Goal: Transaction & Acquisition: Download file/media

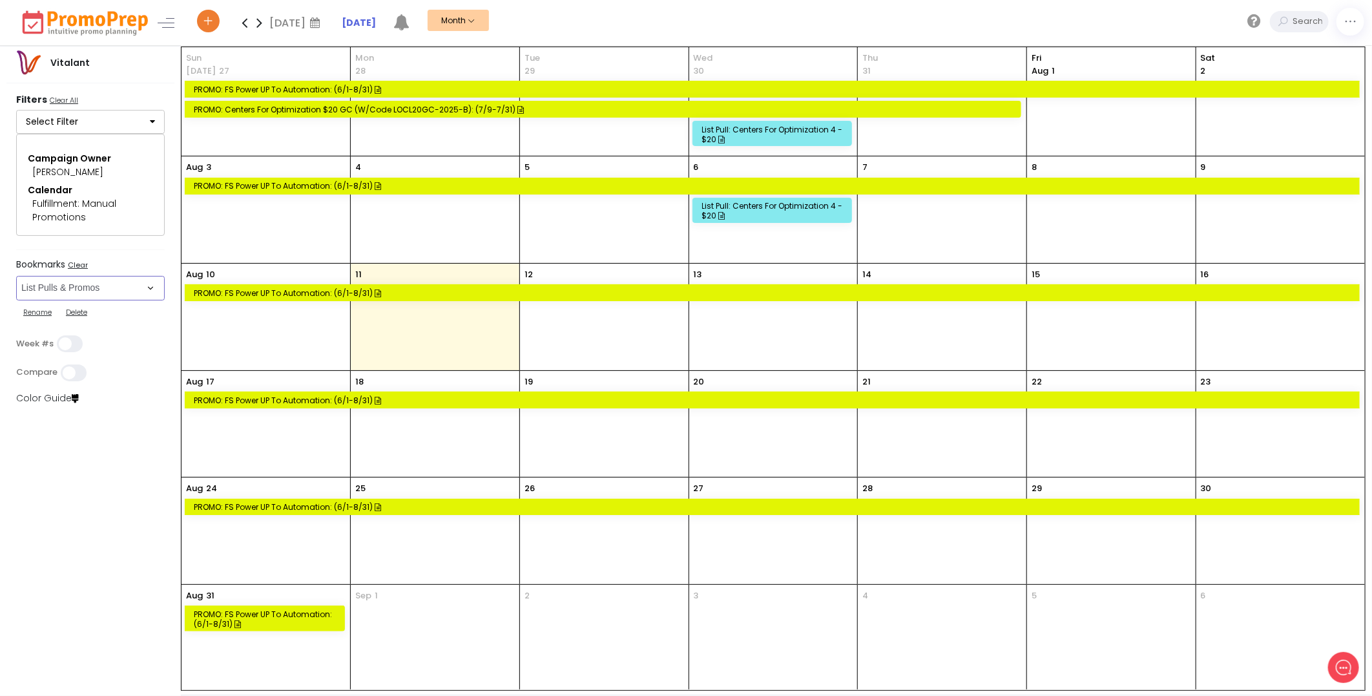
click at [151, 292] on select "Select Bookmark All Email All Phone All Push All SMS/MMS Direct Mail Donation C…" at bounding box center [90, 288] width 149 height 25
select select "273"
click at [16, 300] on select "Select Bookmark All Email All Phone All Push All SMS/MMS Direct Mail Donation C…" at bounding box center [90, 288] width 149 height 25
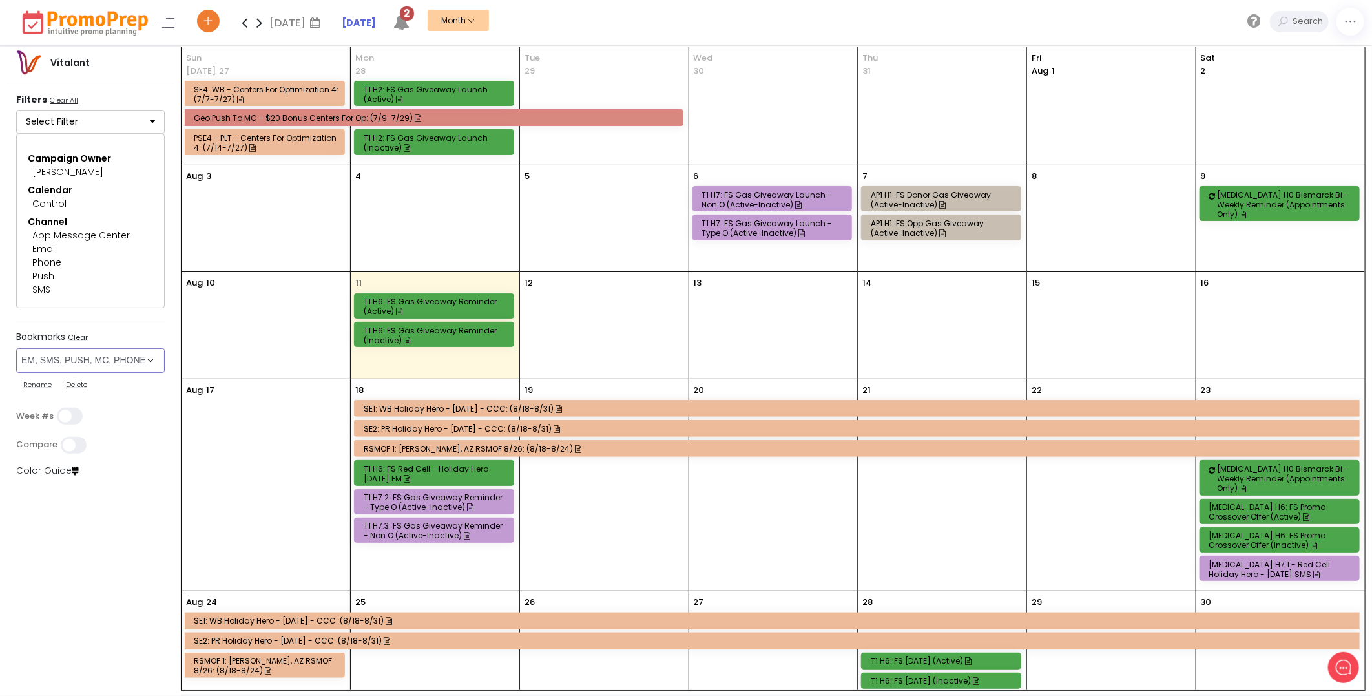
click at [474, 414] on div "SE1: WB Holiday Hero - [DATE] - CCC: (8/18-8/31)" at bounding box center [859, 408] width 991 height 11
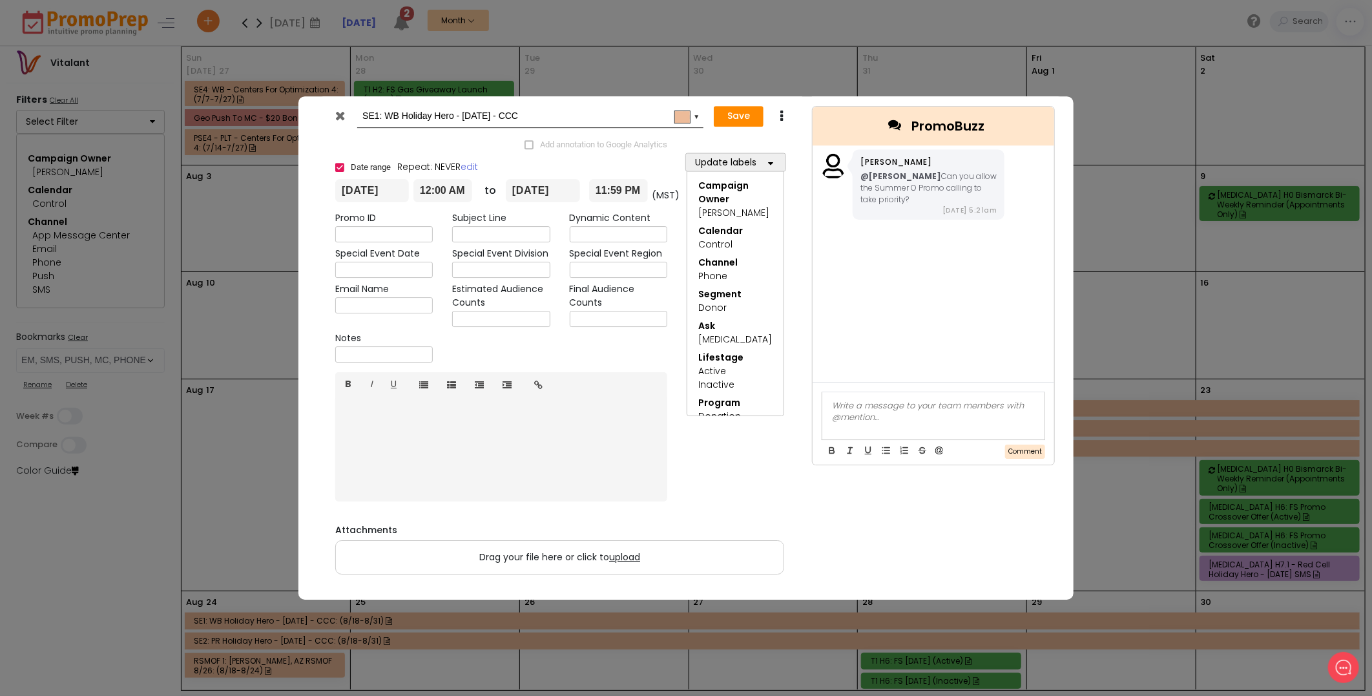
click at [343, 118] on icon at bounding box center [341, 115] width 10 height 13
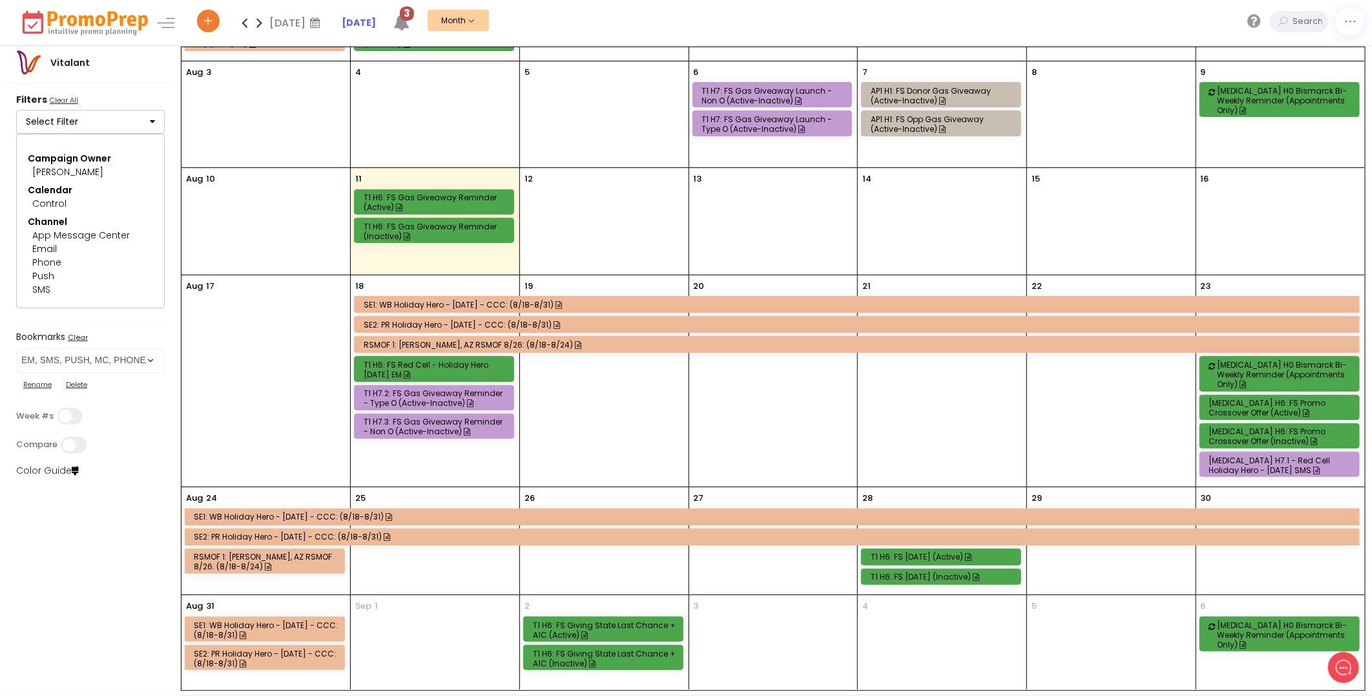
scroll to position [107, 0]
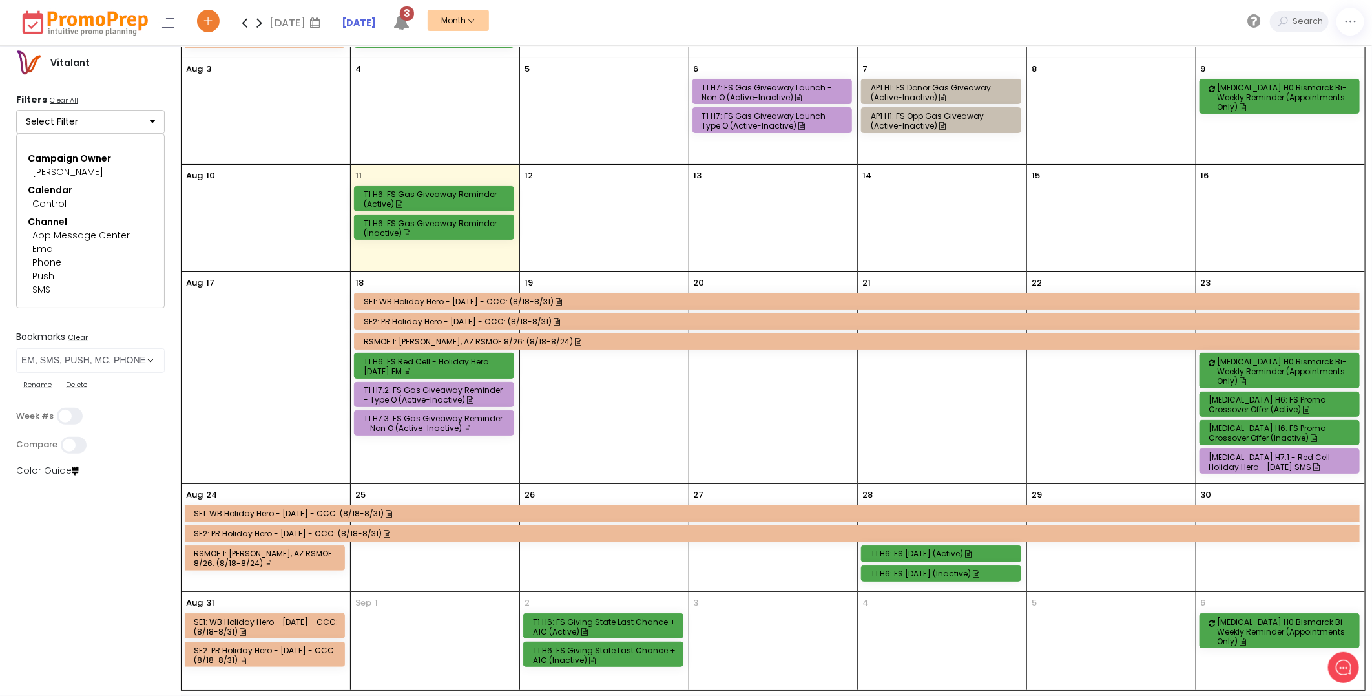
click at [408, 23] on icon at bounding box center [401, 22] width 16 height 16
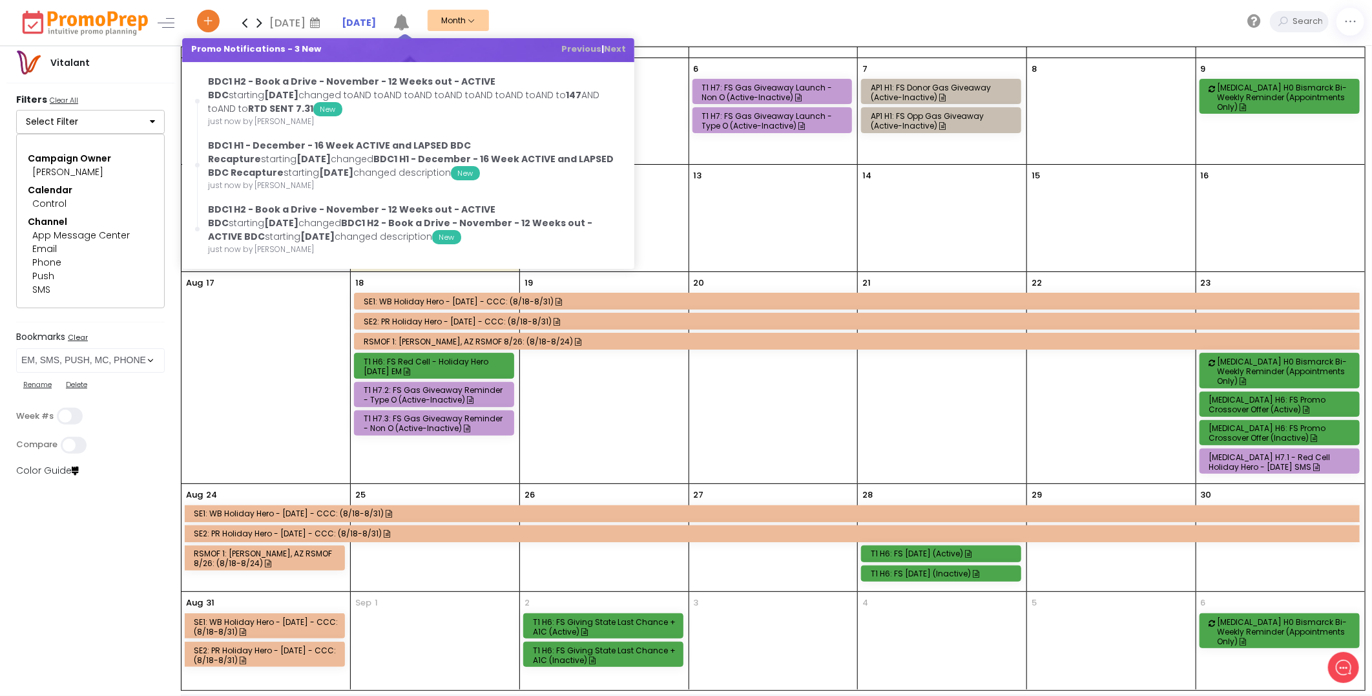
click at [404, 21] on icon at bounding box center [401, 22] width 16 height 16
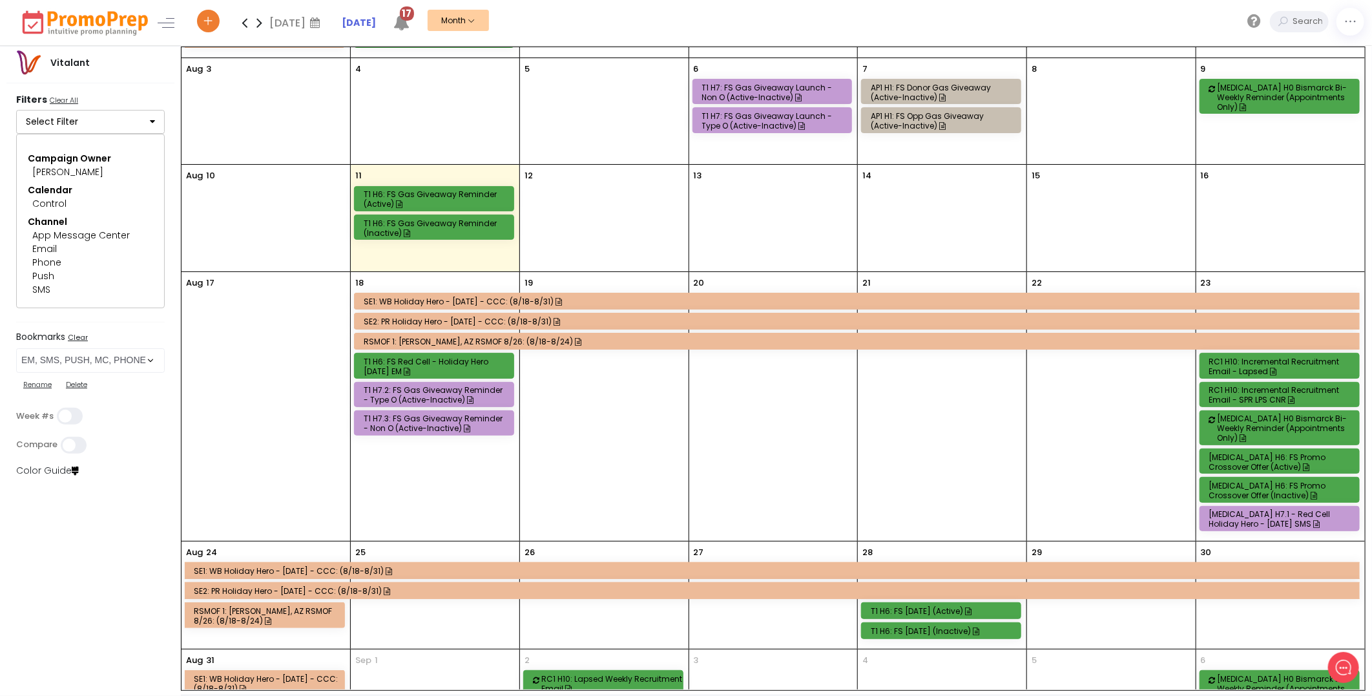
click at [147, 123] on button "Select Filter" at bounding box center [90, 122] width 149 height 25
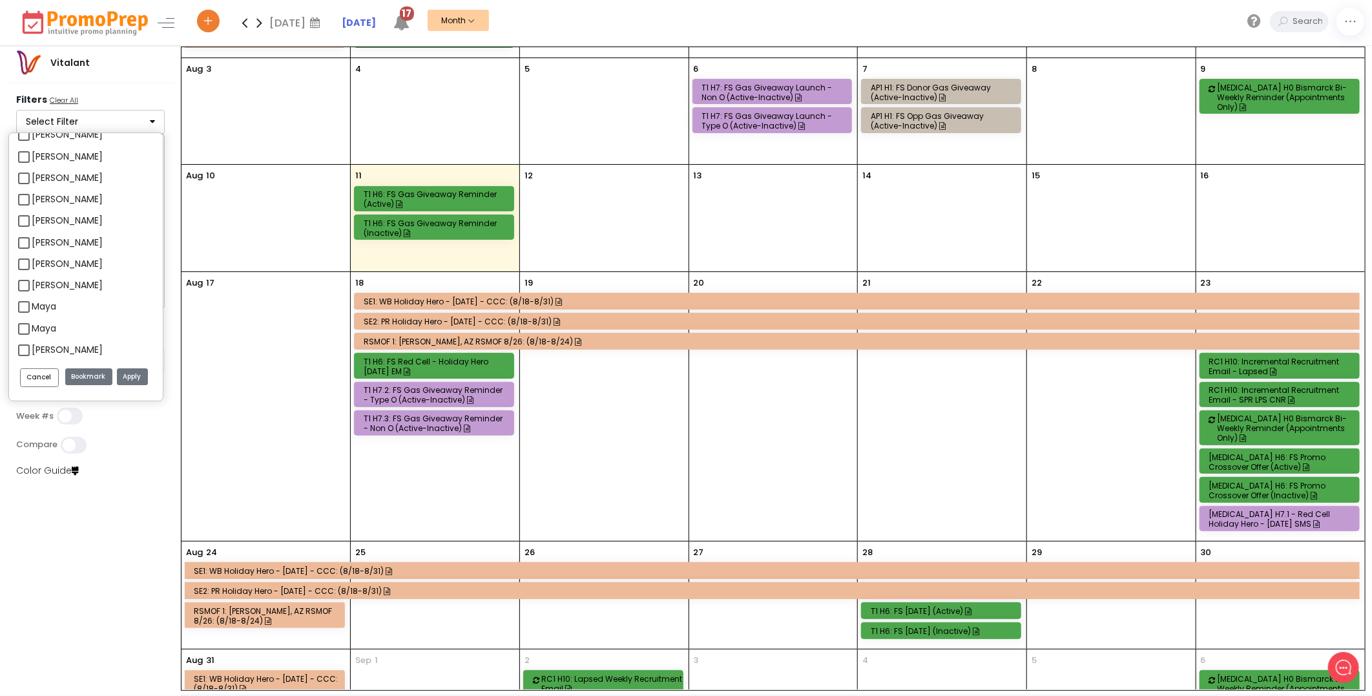
scroll to position [0, 0]
click at [163, 82] on div "Vitalant" at bounding box center [90, 65] width 168 height 36
click at [47, 382] on button "Cancel" at bounding box center [39, 377] width 39 height 19
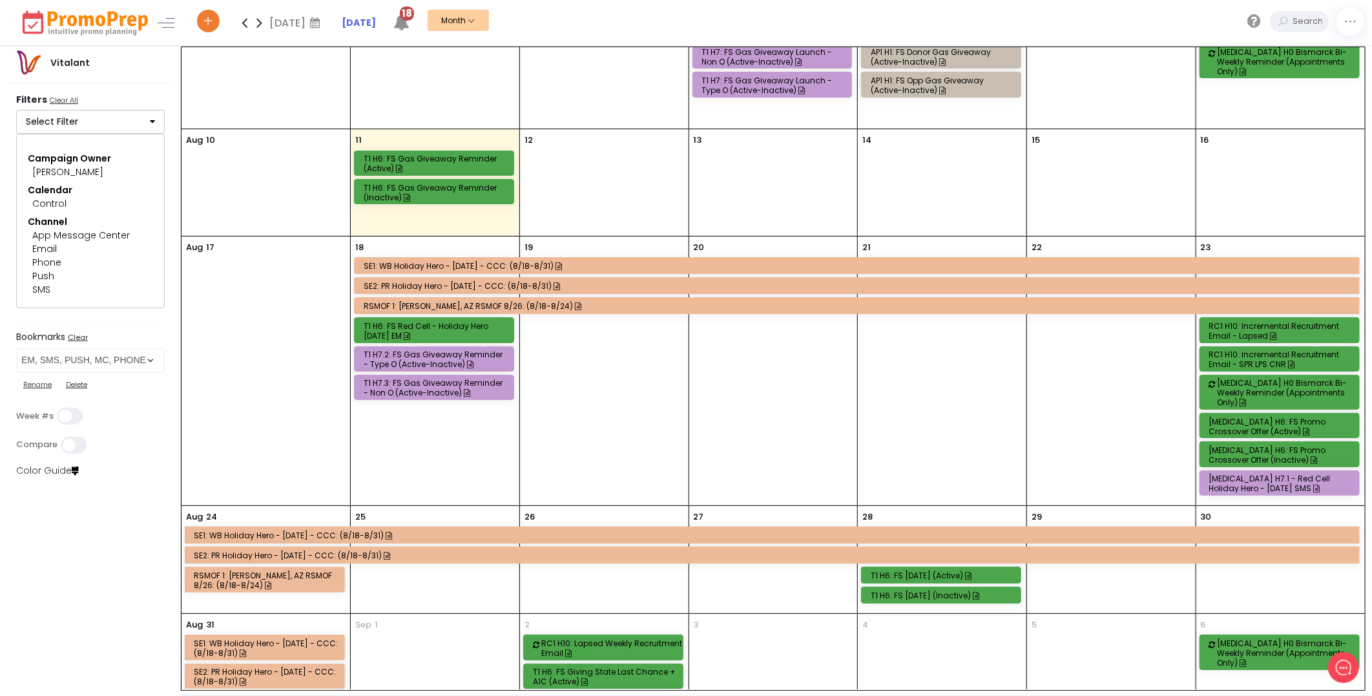
scroll to position [172, 0]
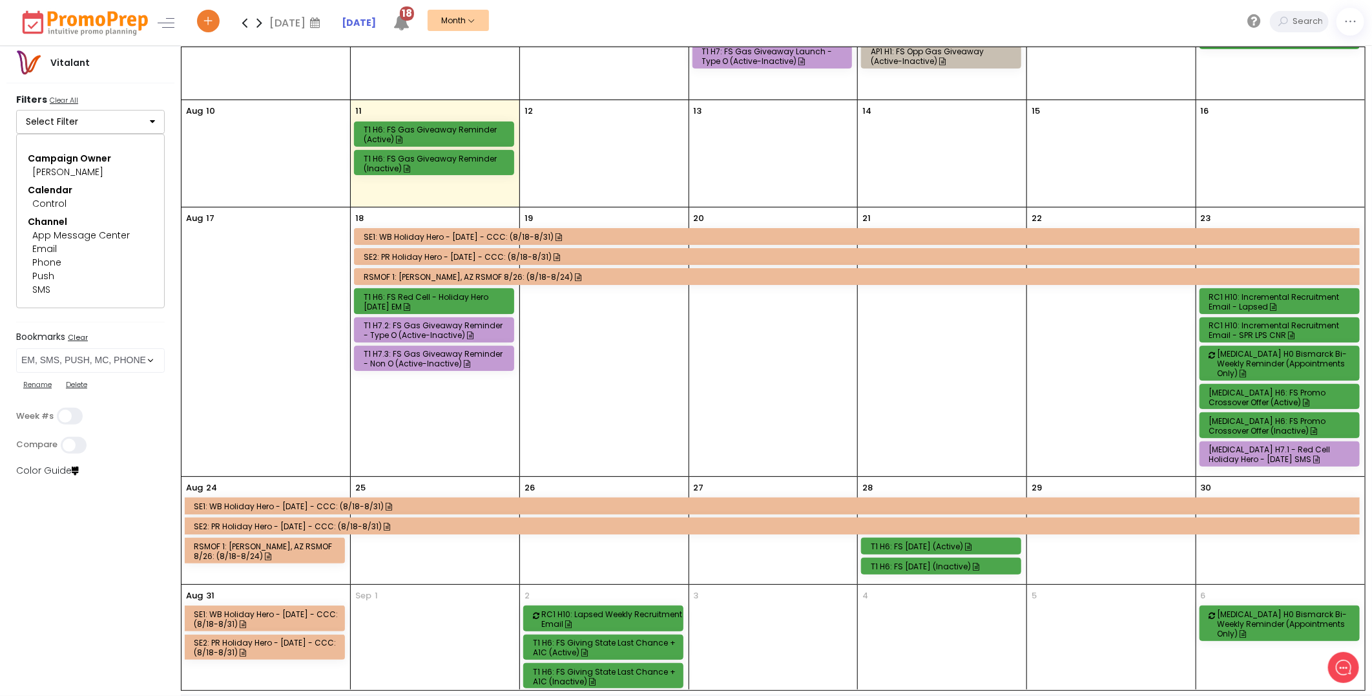
click at [1289, 444] on div "[MEDICAL_DATA] H7.1 - Red Cell Holiday Hero - [DATE] SMS" at bounding box center [1281, 453] width 145 height 19
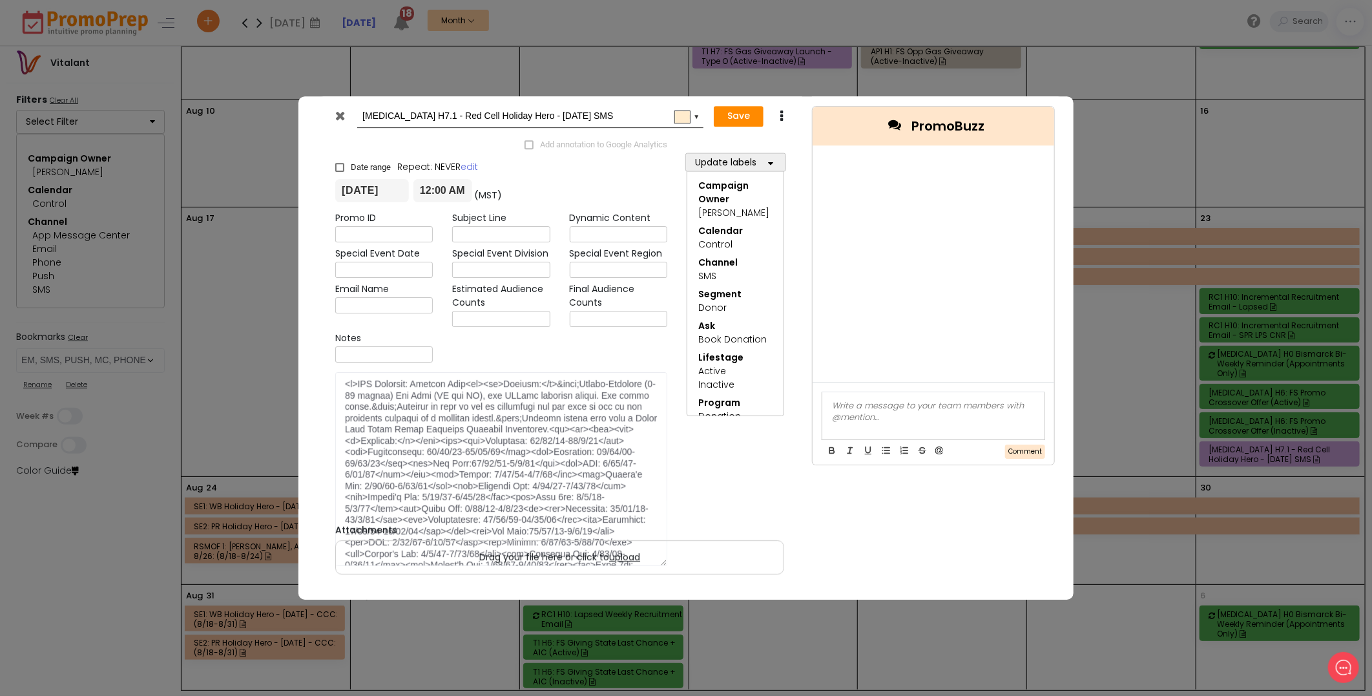
scroll to position [0, 0]
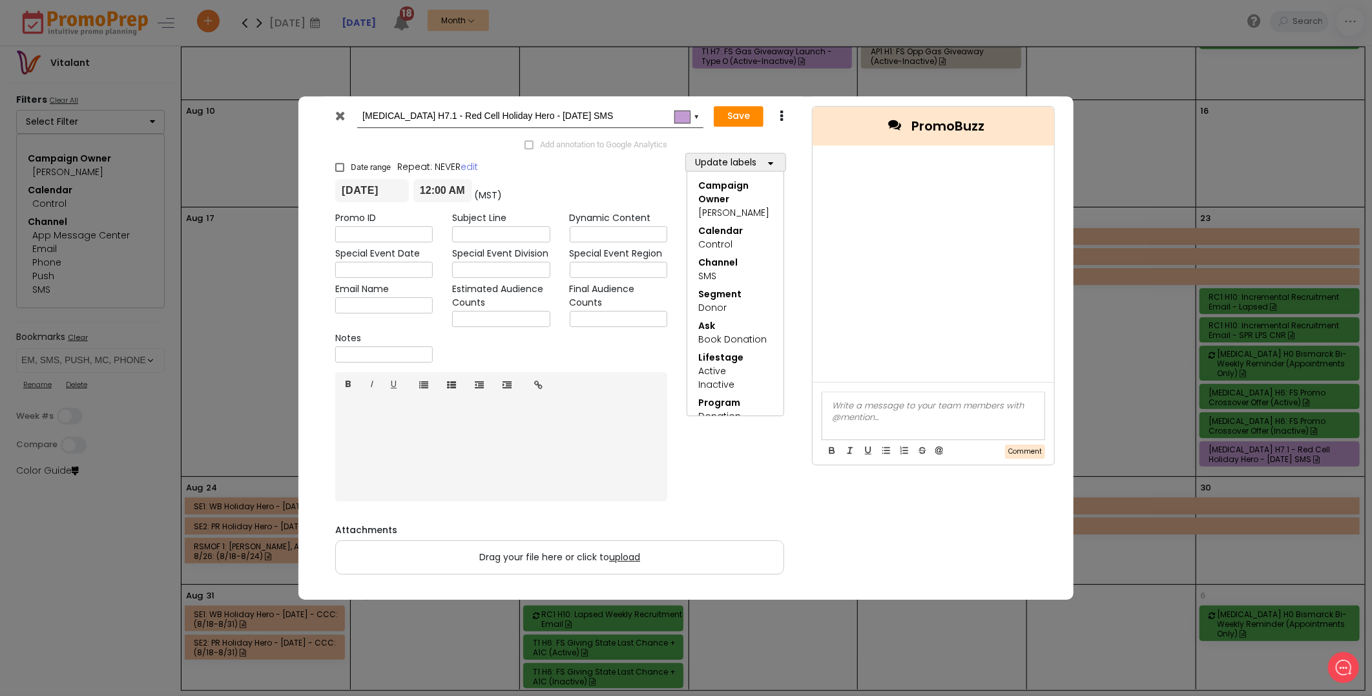
click at [335, 114] on div at bounding box center [342, 118] width 32 height 19
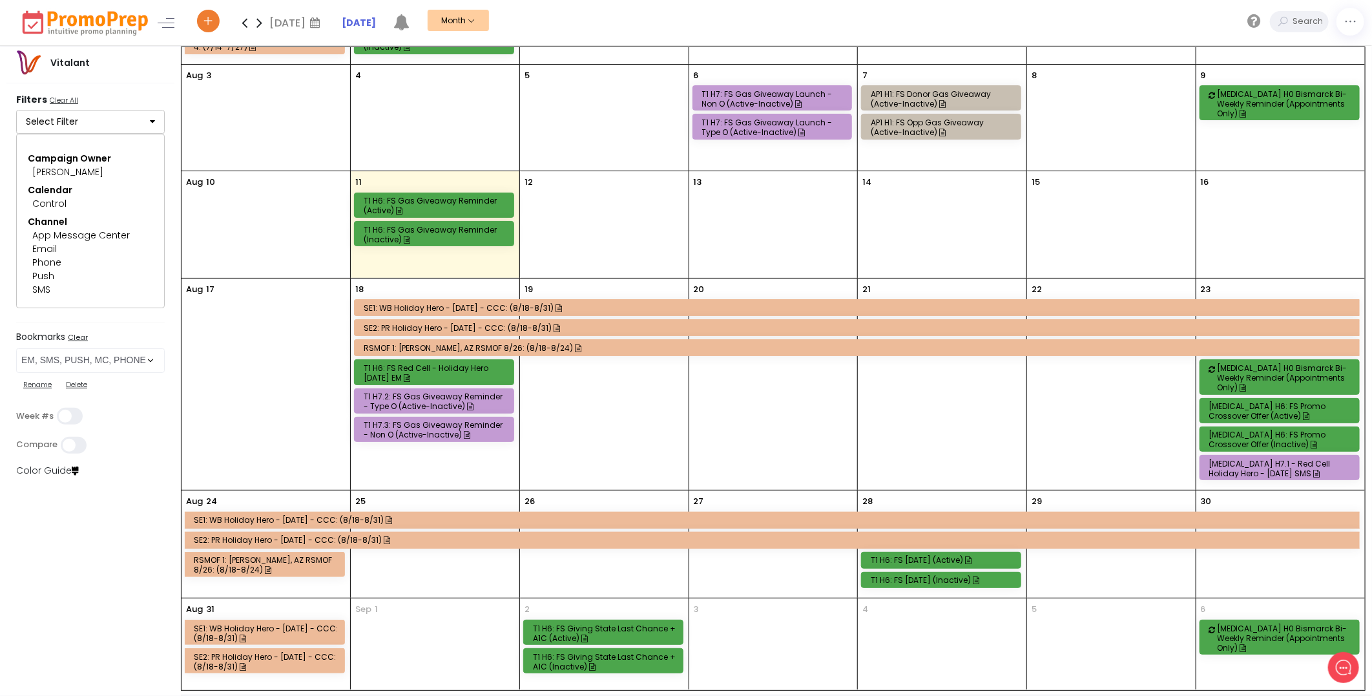
scroll to position [107, 0]
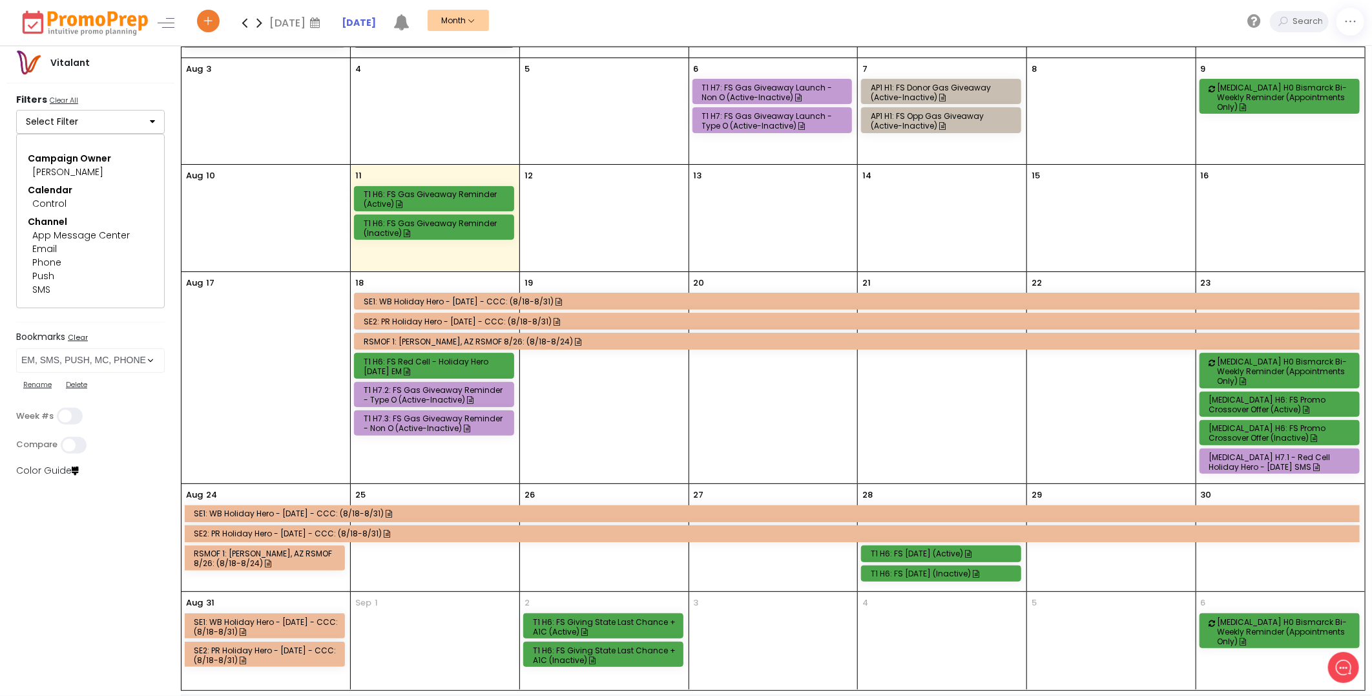
click at [263, 28] on icon at bounding box center [259, 23] width 15 height 26
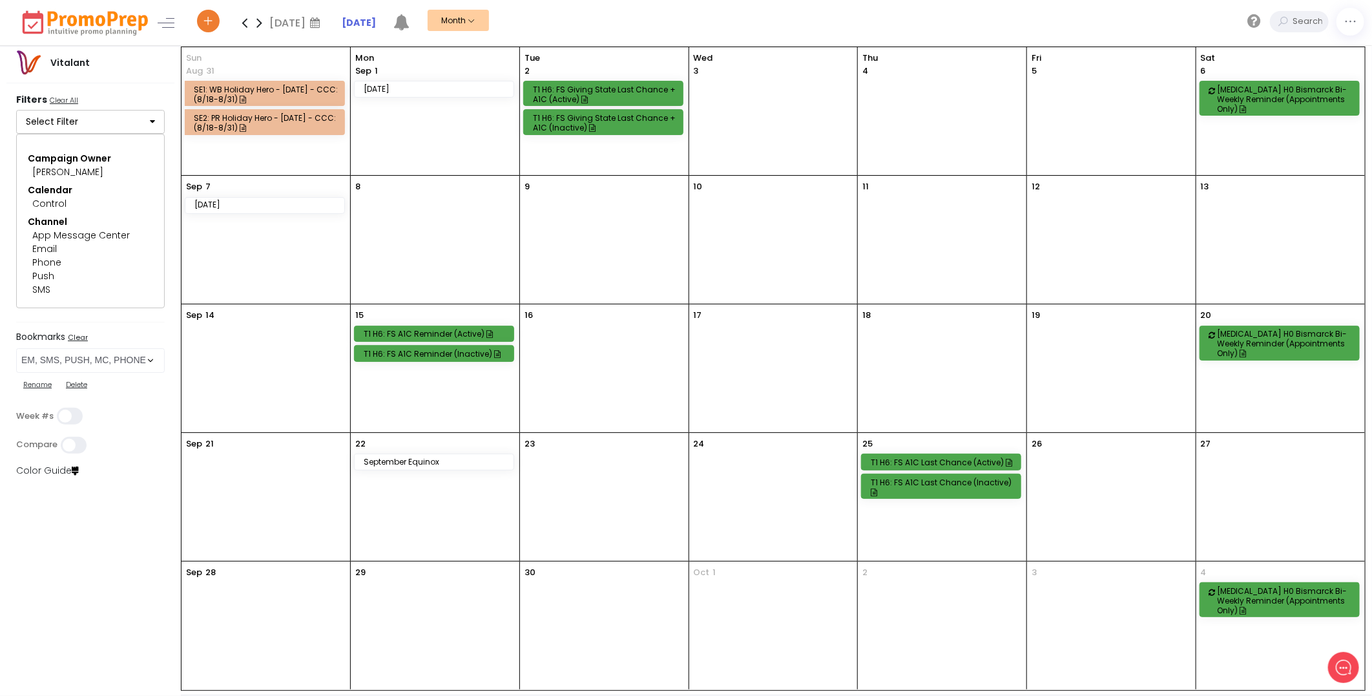
click at [353, 24] on strong "[DATE]" at bounding box center [359, 22] width 34 height 13
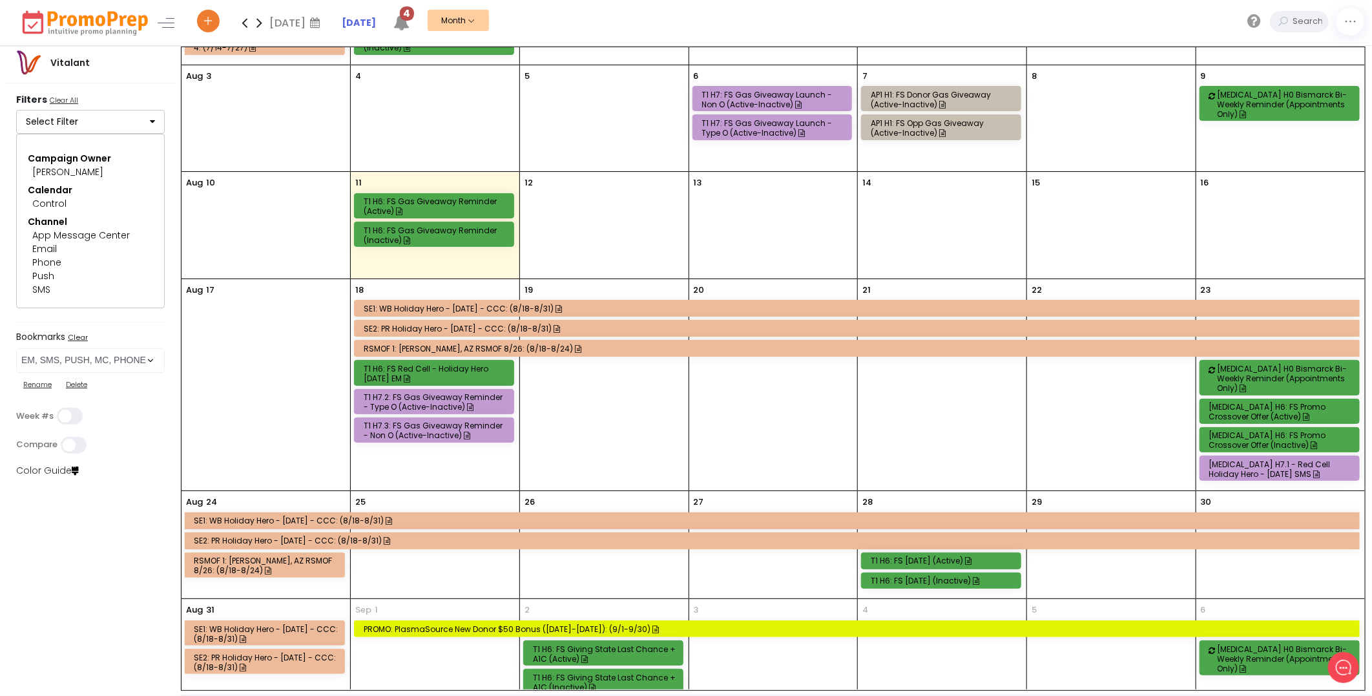
scroll to position [107, 0]
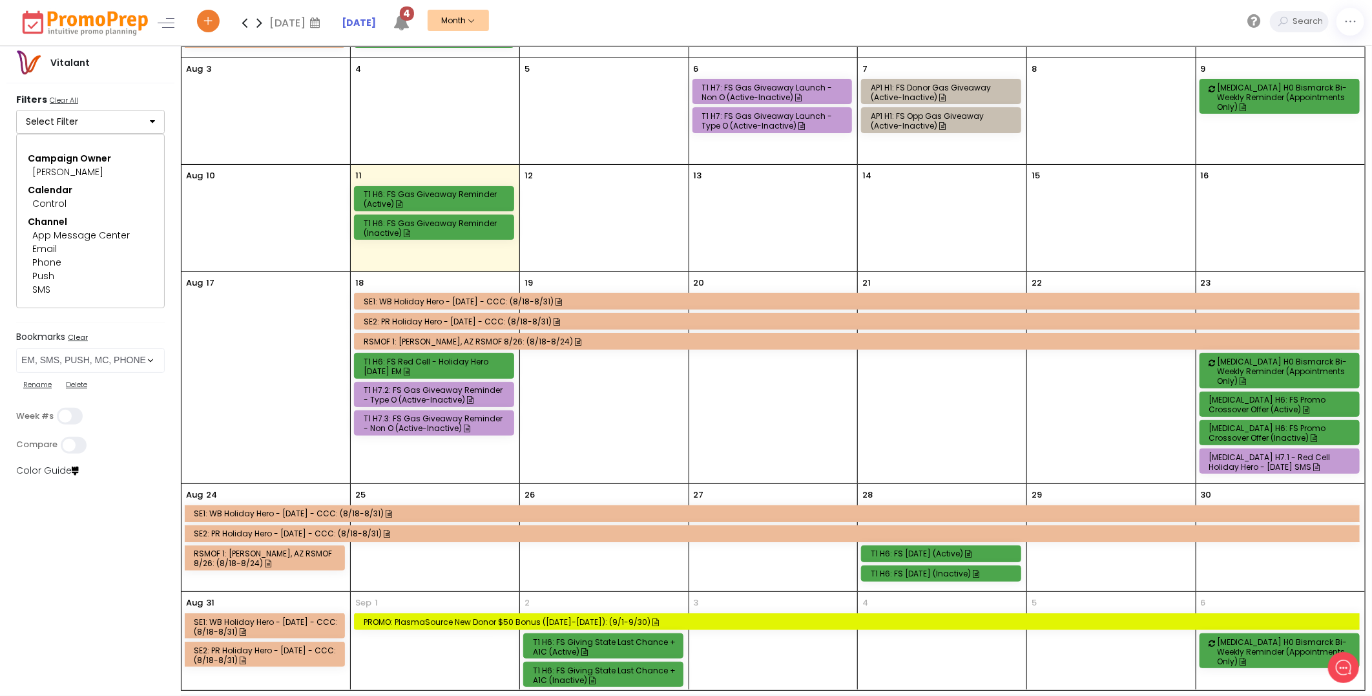
click at [260, 26] on icon at bounding box center [259, 23] width 15 height 26
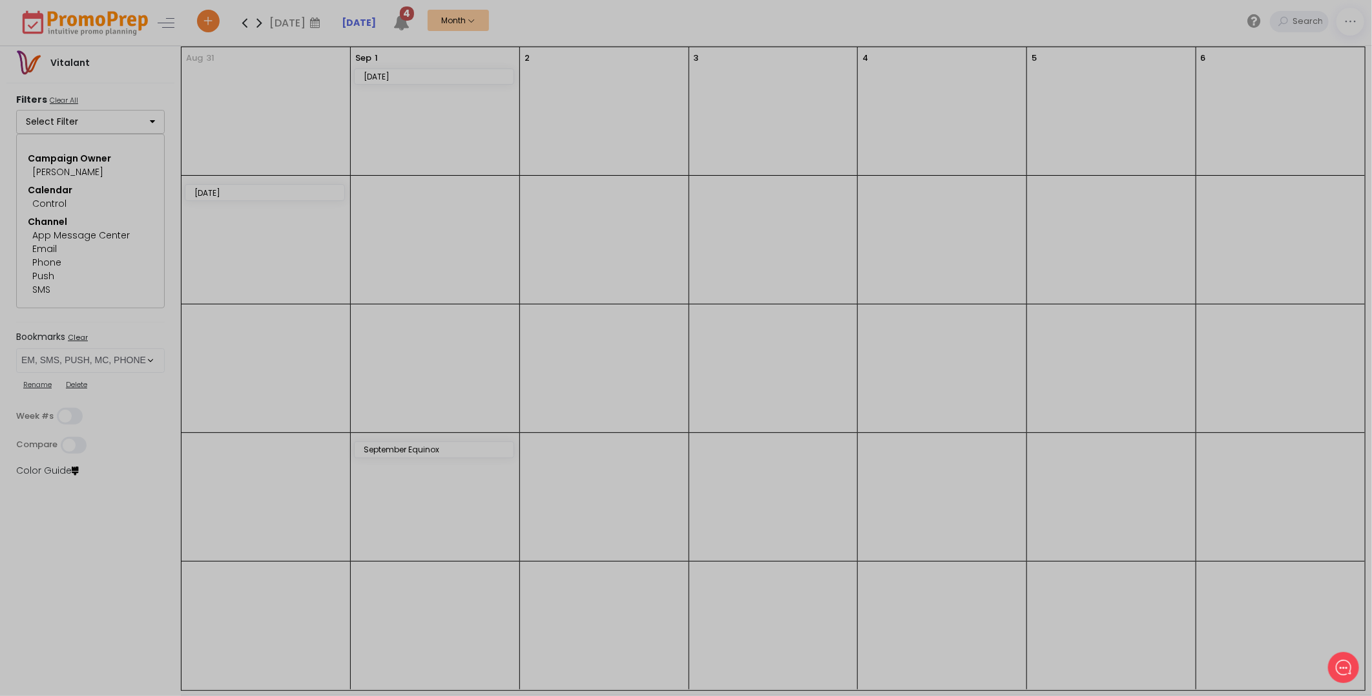
scroll to position [0, 0]
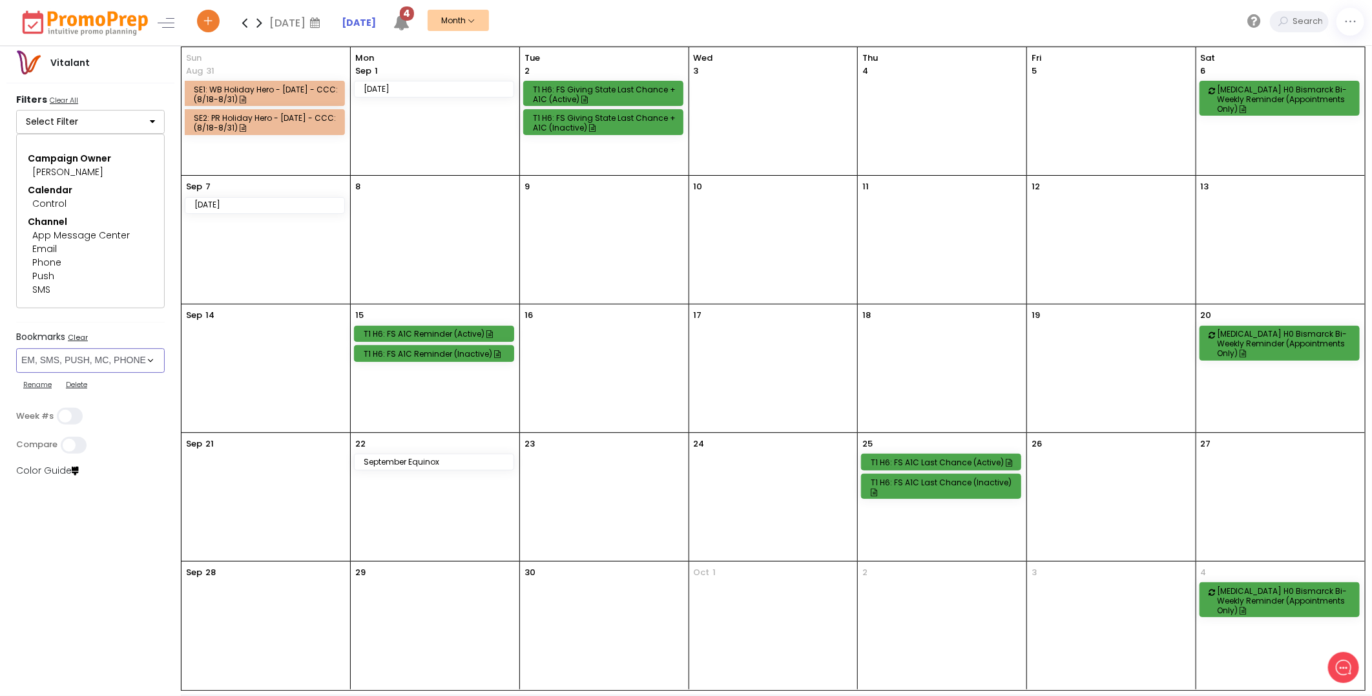
click at [147, 359] on select "Select Bookmark All Email All Phone All Push All SMS/MMS Direct Mail Donation C…" at bounding box center [90, 360] width 149 height 25
click at [16, 348] on select "Select Bookmark All Email All Phone All Push All SMS/MMS Direct Mail Donation C…" at bounding box center [90, 360] width 149 height 25
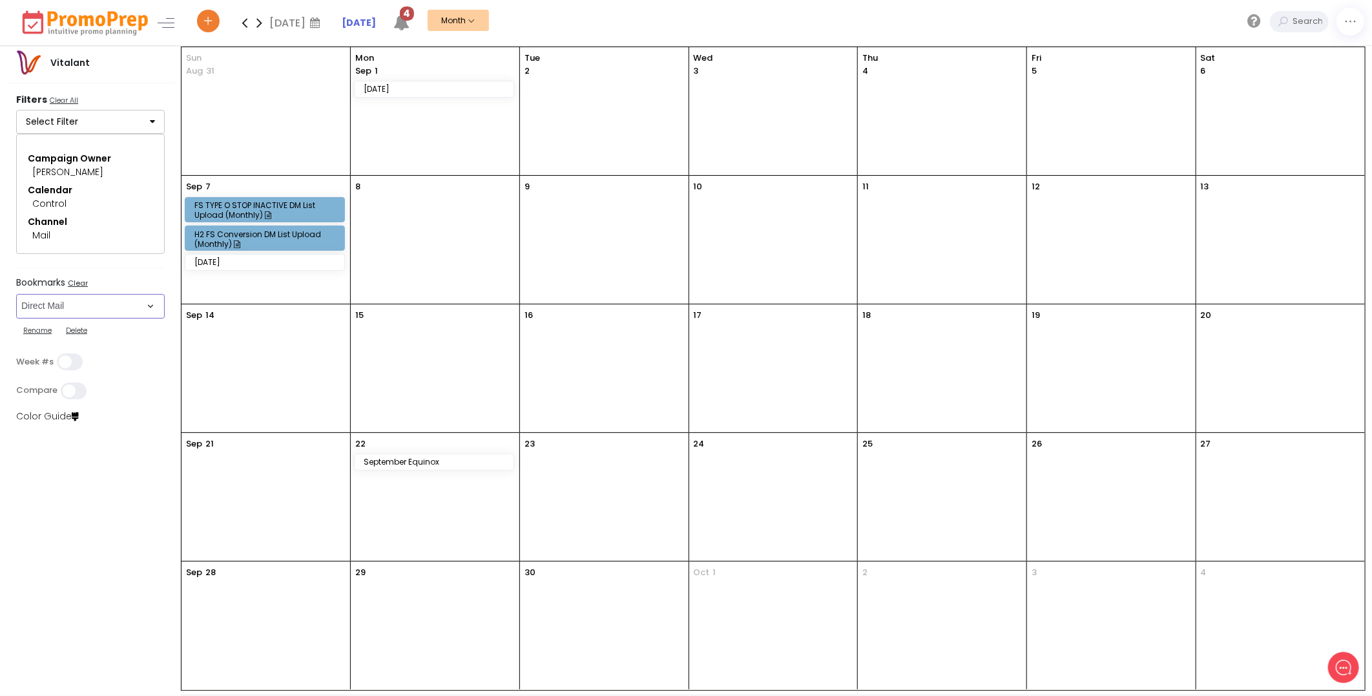
click at [308, 203] on div "FS TYPE O STOP INACTIVE DM List Upload (Monthly)" at bounding box center [266, 209] width 145 height 19
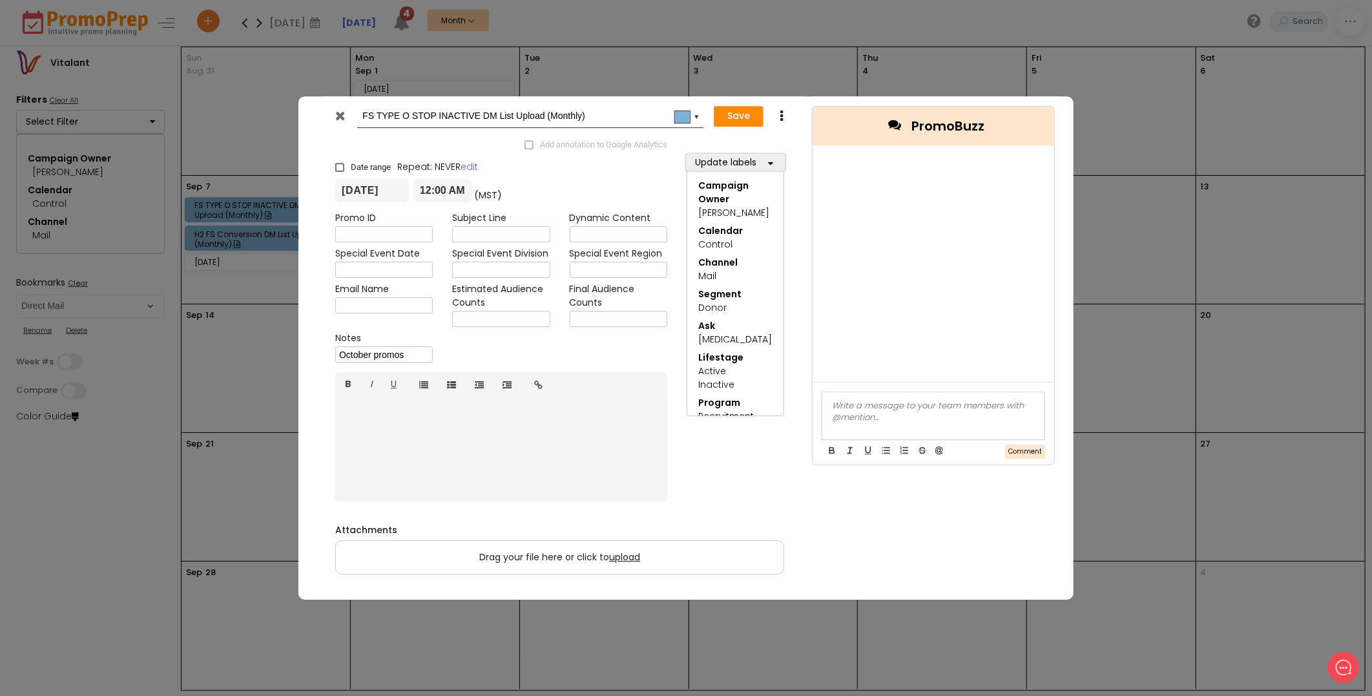
click at [340, 119] on icon at bounding box center [341, 115] width 10 height 13
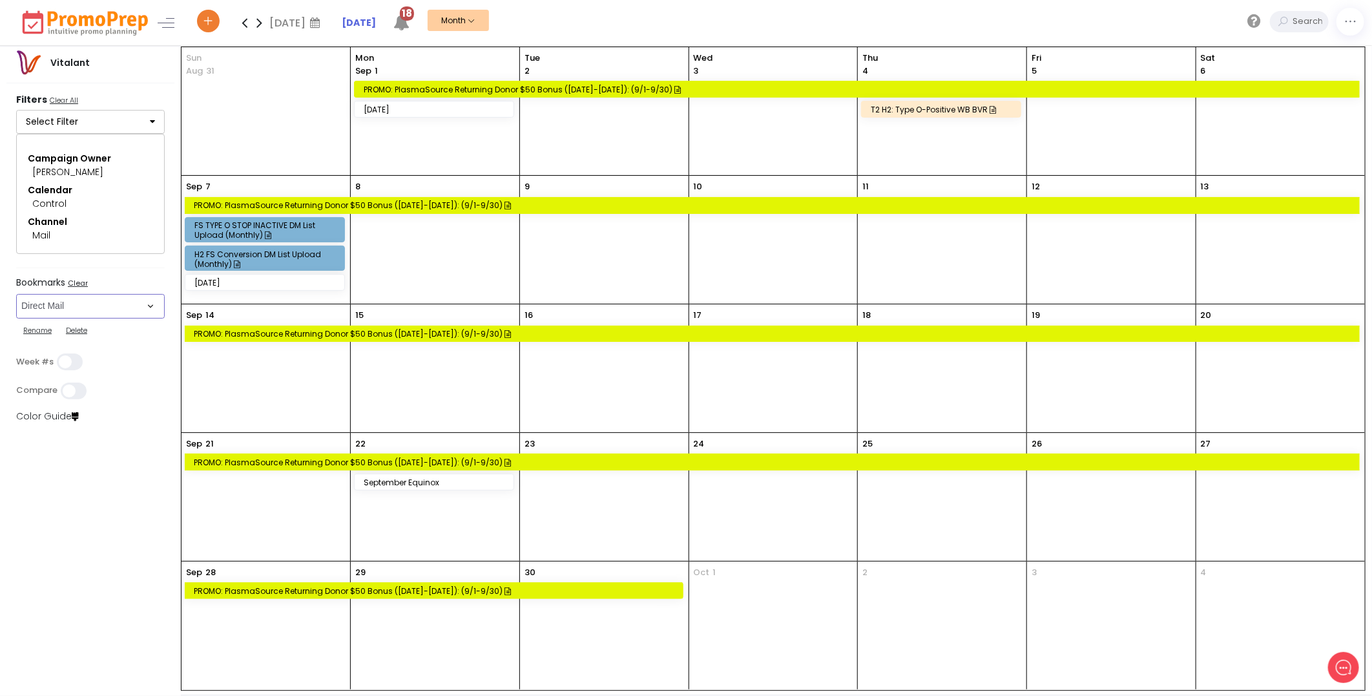
click at [154, 302] on select "Select Bookmark All Email All Phone All Push All SMS/MMS Direct Mail Donation C…" at bounding box center [90, 306] width 149 height 25
click at [16, 294] on select "Select Bookmark All Email All Phone All Push All SMS/MMS Direct Mail Donation C…" at bounding box center [90, 306] width 149 height 25
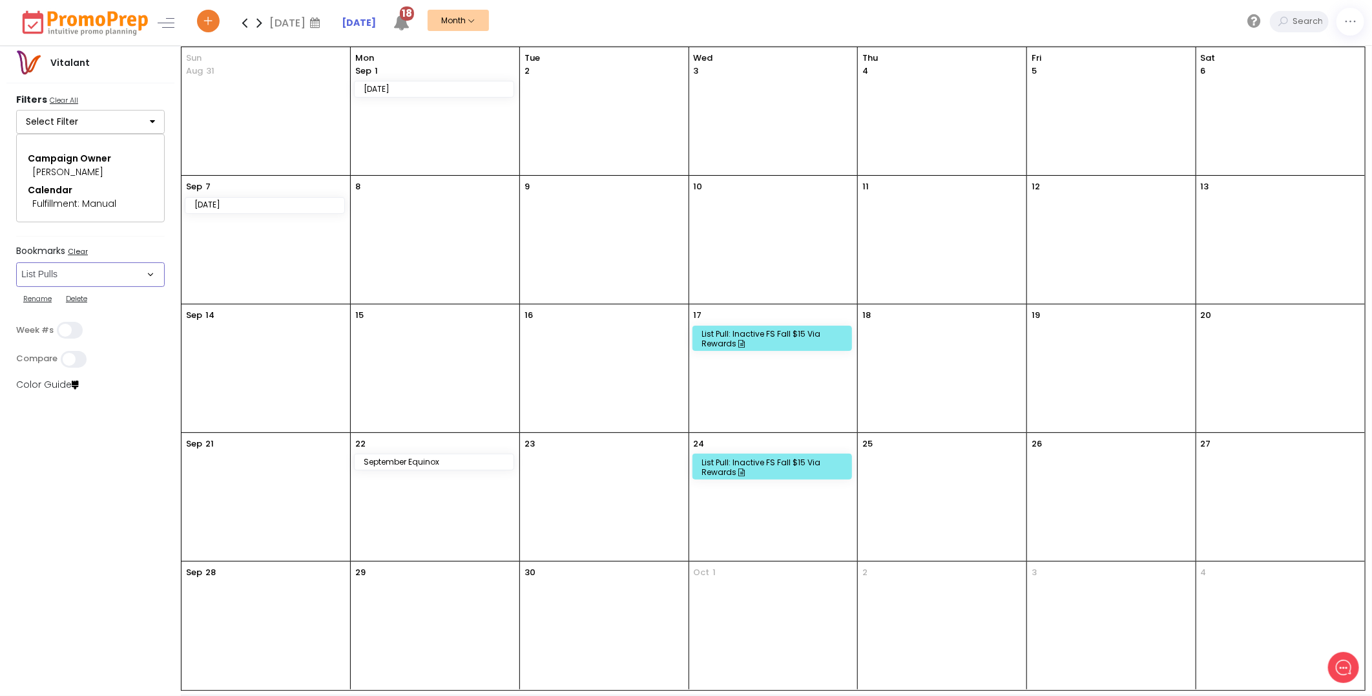
click at [149, 273] on select "Select Bookmark All Email All Phone All Push All SMS/MMS Direct Mail Donation C…" at bounding box center [90, 274] width 149 height 25
select select "273"
click at [16, 287] on select "Select Bookmark All Email All Phone All Push All SMS/MMS Direct Mail Donation C…" at bounding box center [90, 274] width 149 height 25
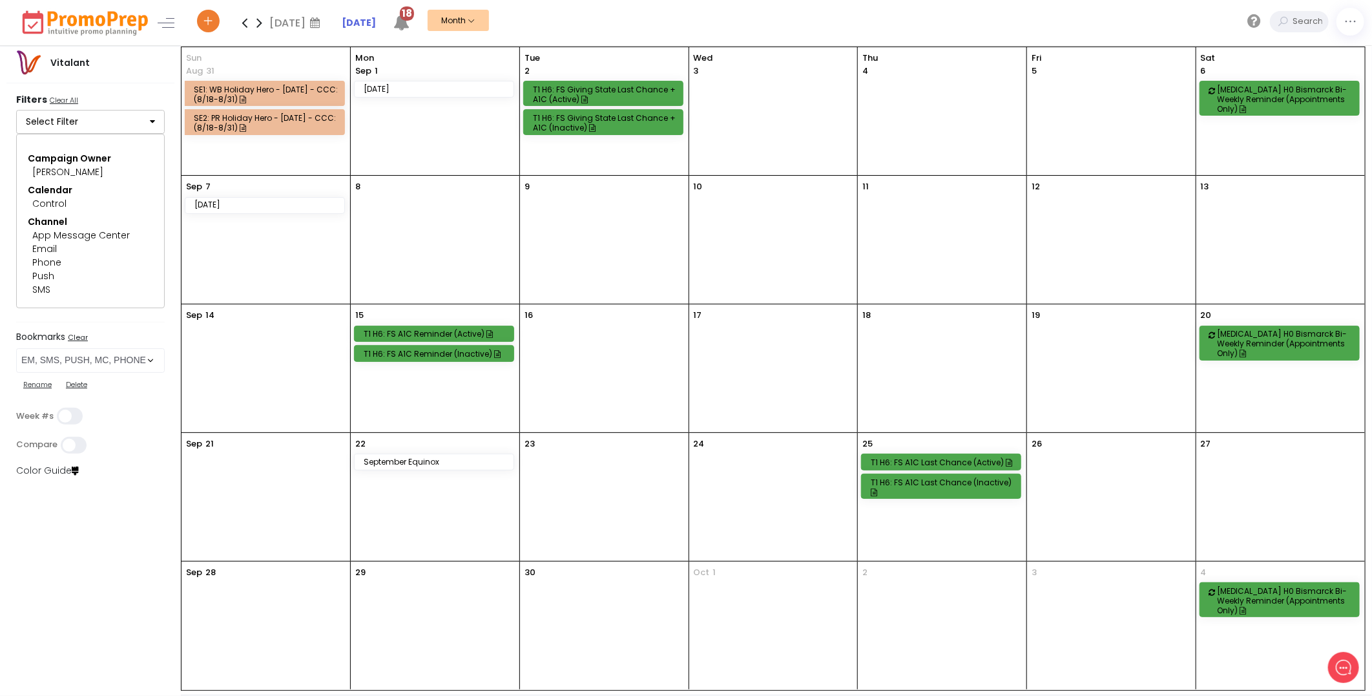
click at [363, 32] on li "[DATE]" at bounding box center [368, 22] width 52 height 45
click at [365, 24] on strong "[DATE]" at bounding box center [359, 22] width 34 height 13
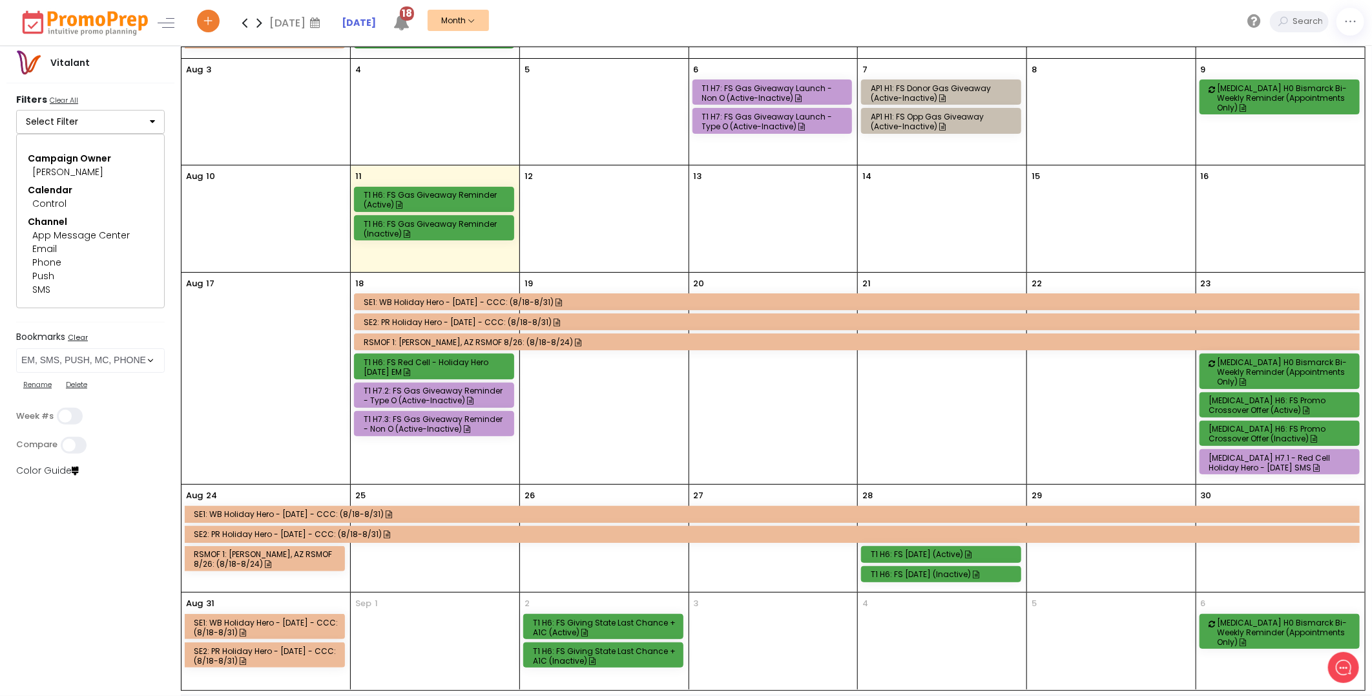
scroll to position [107, 0]
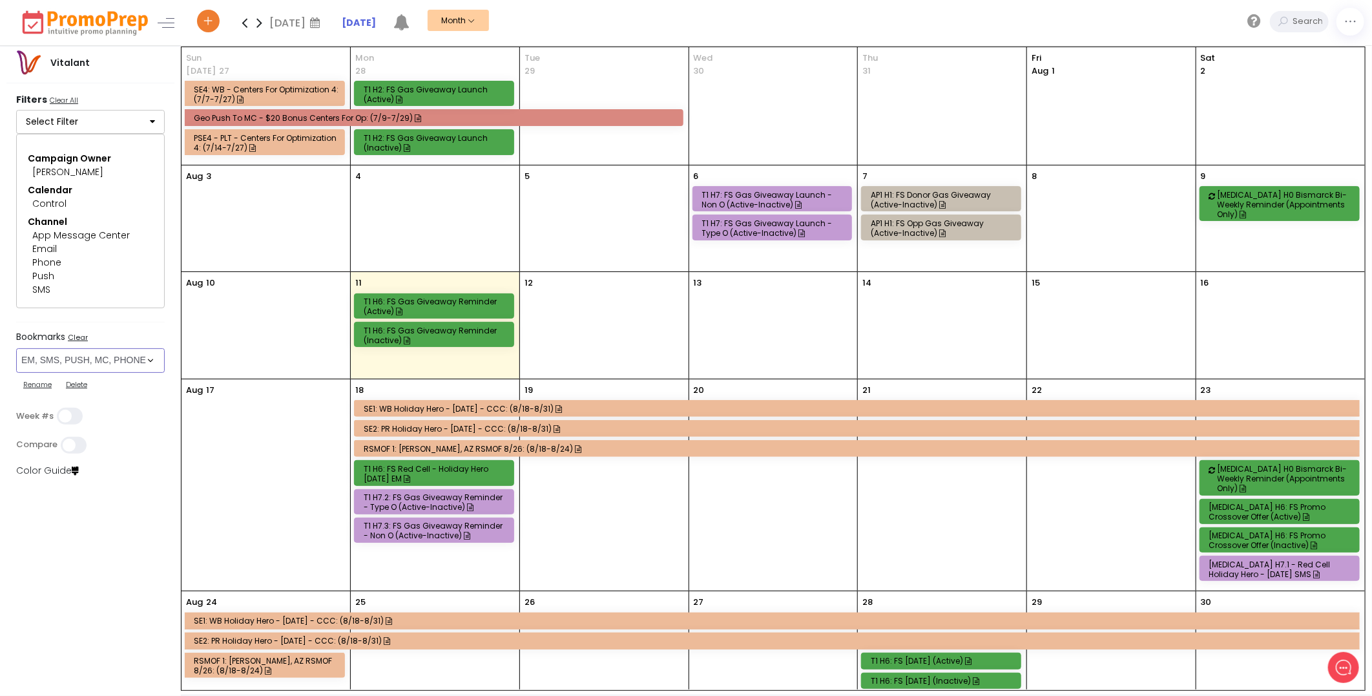
click at [147, 364] on select "Select Bookmark All Email All Phone All Push All SMS/MMS Direct Mail Donation C…" at bounding box center [90, 360] width 149 height 25
select select "262"
click at [16, 348] on select "Select Bookmark All Email All Phone All Push All SMS/MMS Direct Mail Donation C…" at bounding box center [90, 360] width 149 height 25
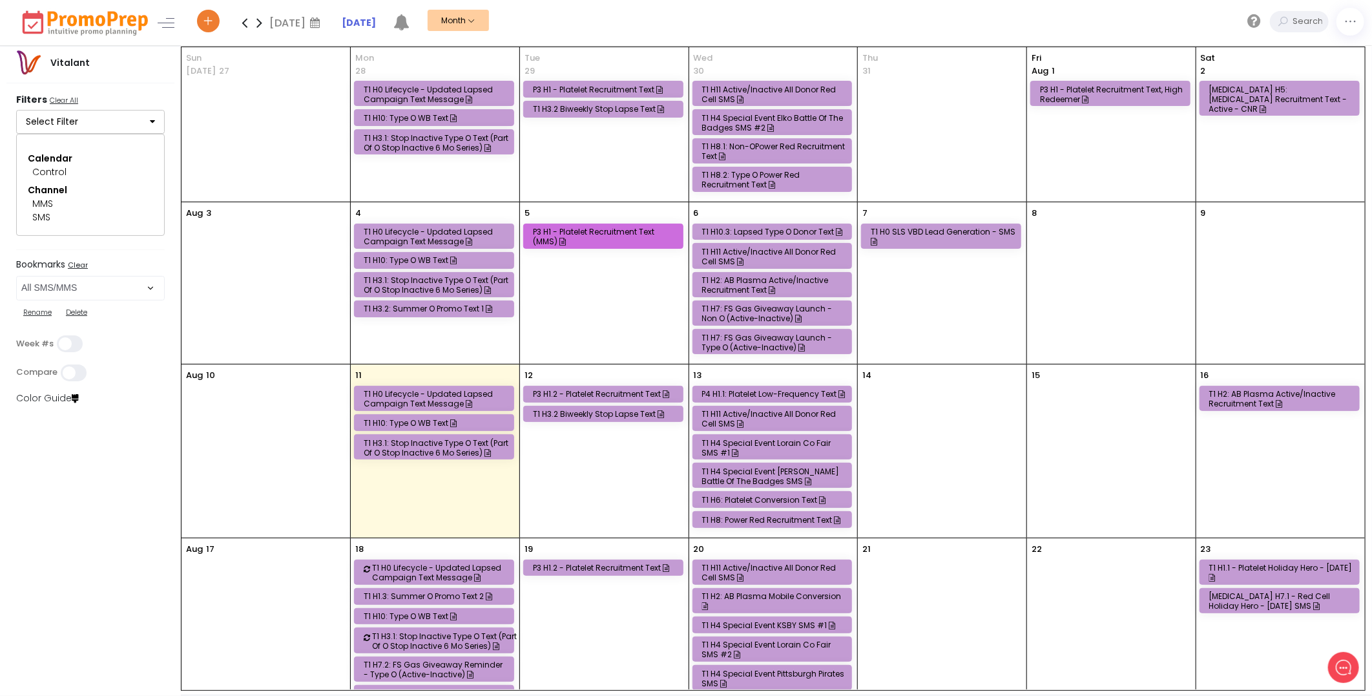
click at [461, 15] on button "Month" at bounding box center [458, 20] width 61 height 21
click at [464, 39] on link "Week" at bounding box center [473, 49] width 90 height 26
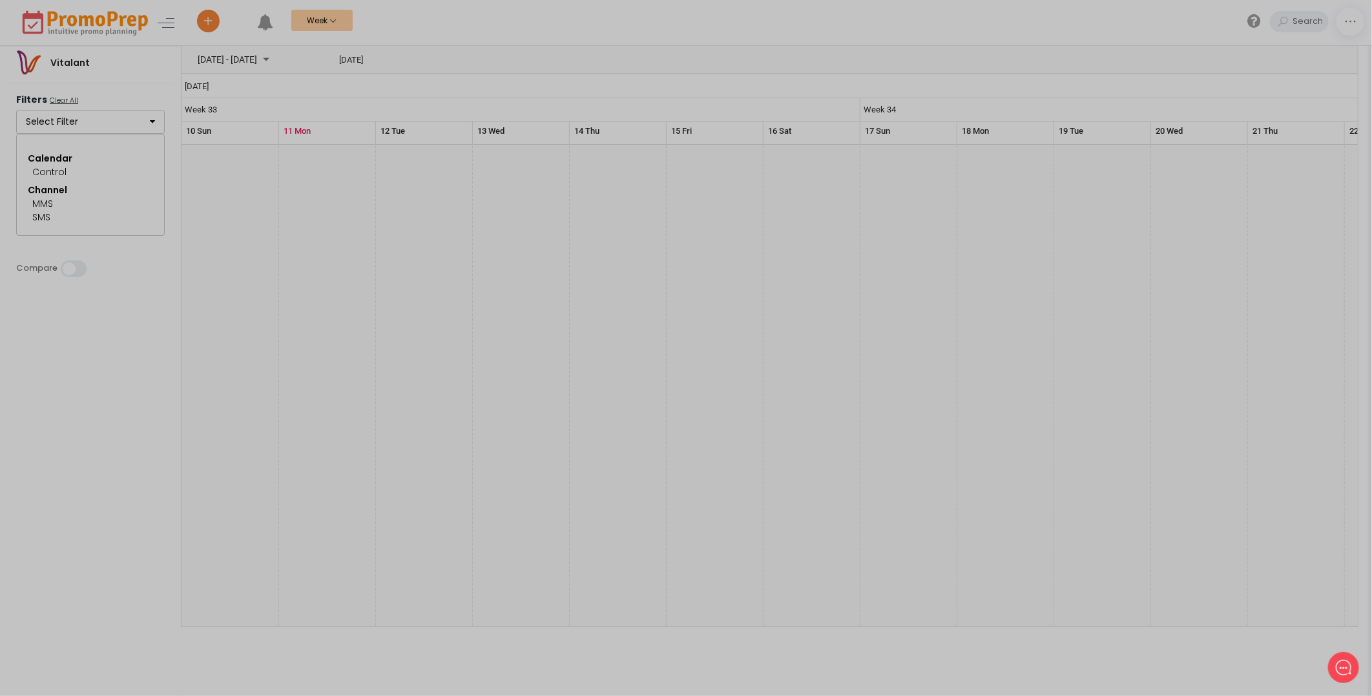
select select "262"
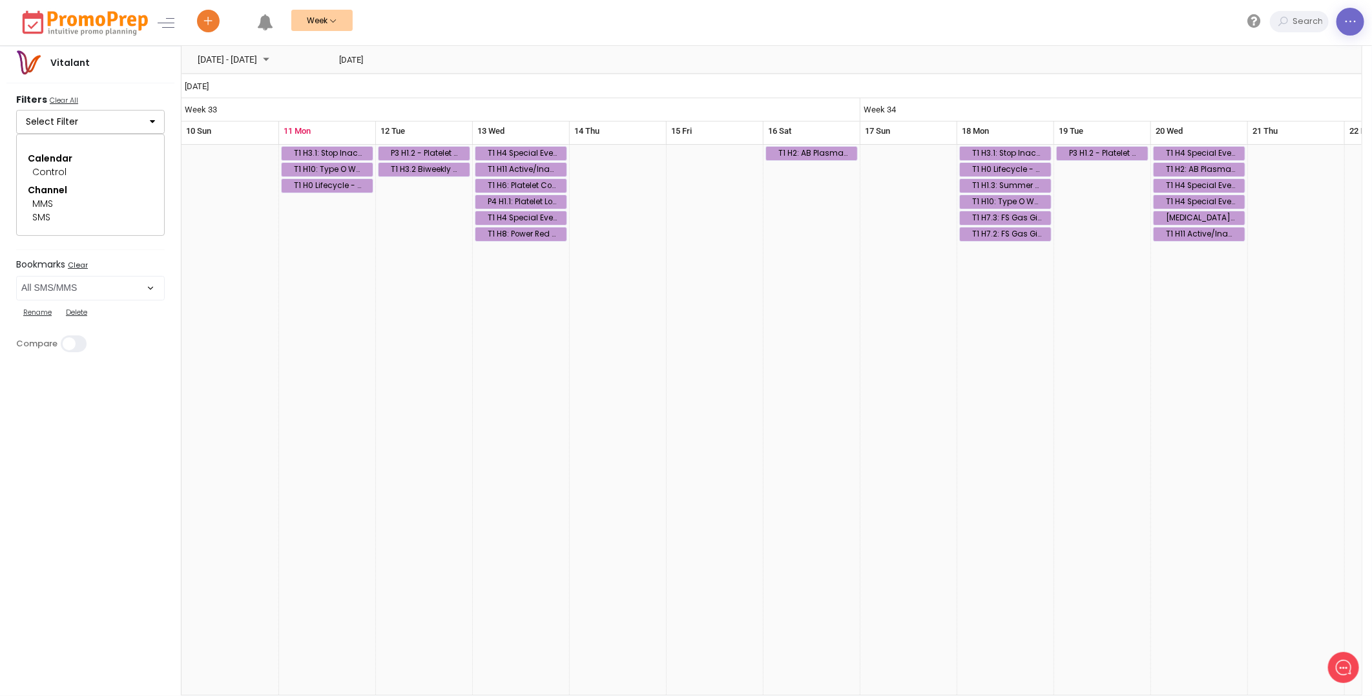
click at [1339, 21] on link at bounding box center [1351, 22] width 28 height 28
click at [1271, 169] on span "Download Promos" at bounding box center [1310, 168] width 110 height 14
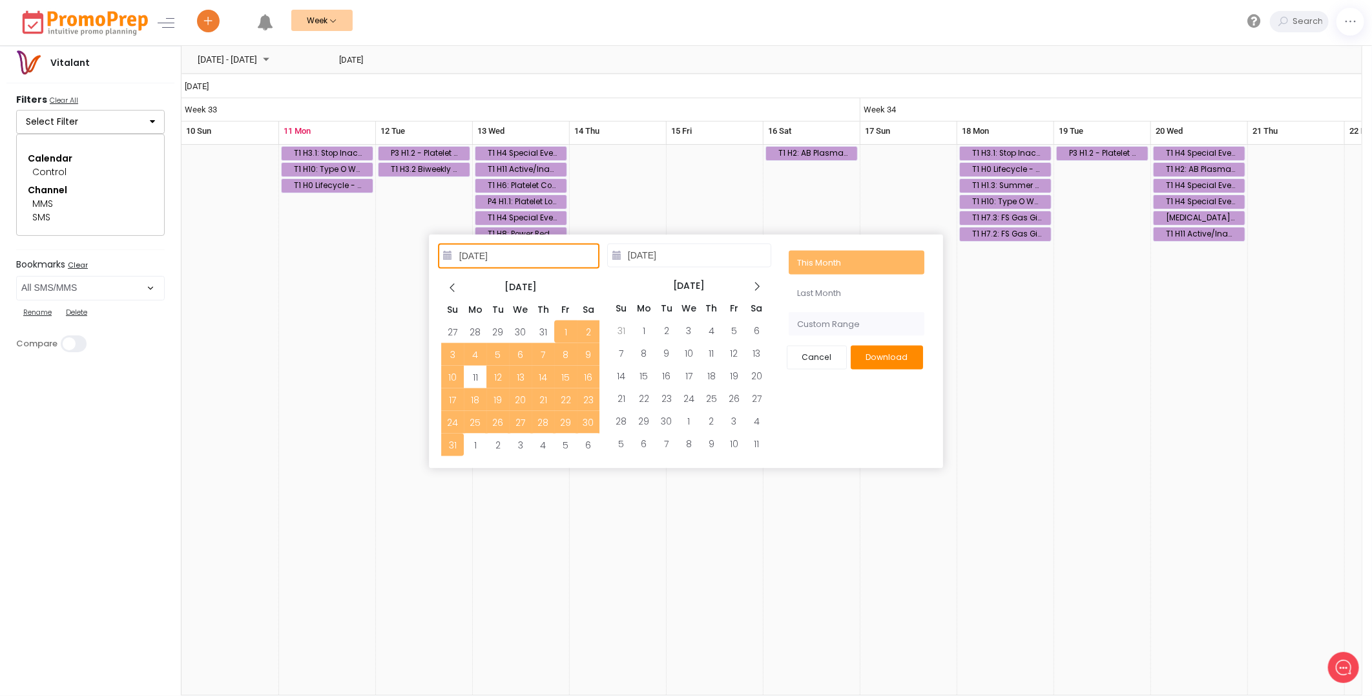
type input "07/01/2025"
type input "07/31/2025"
type input "08/01/2025"
type input "[DATE]"
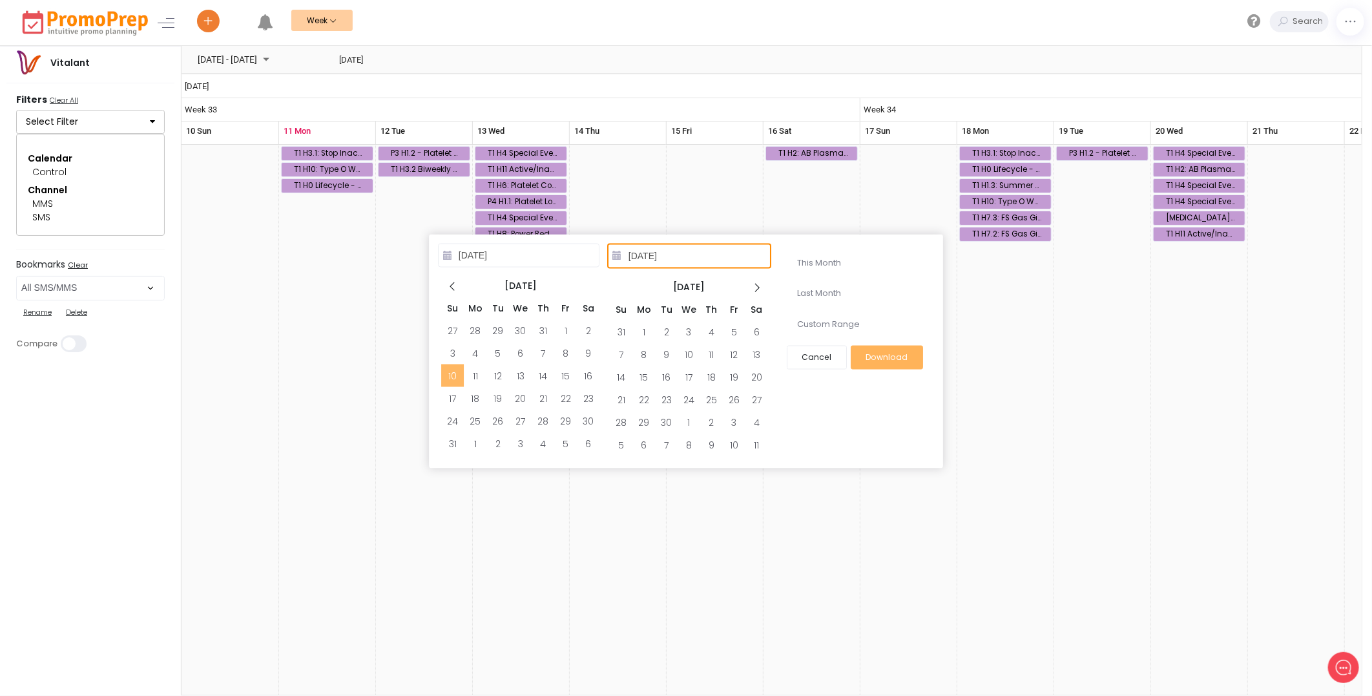
type input "08/10/2025"
type input "08/16/2025"
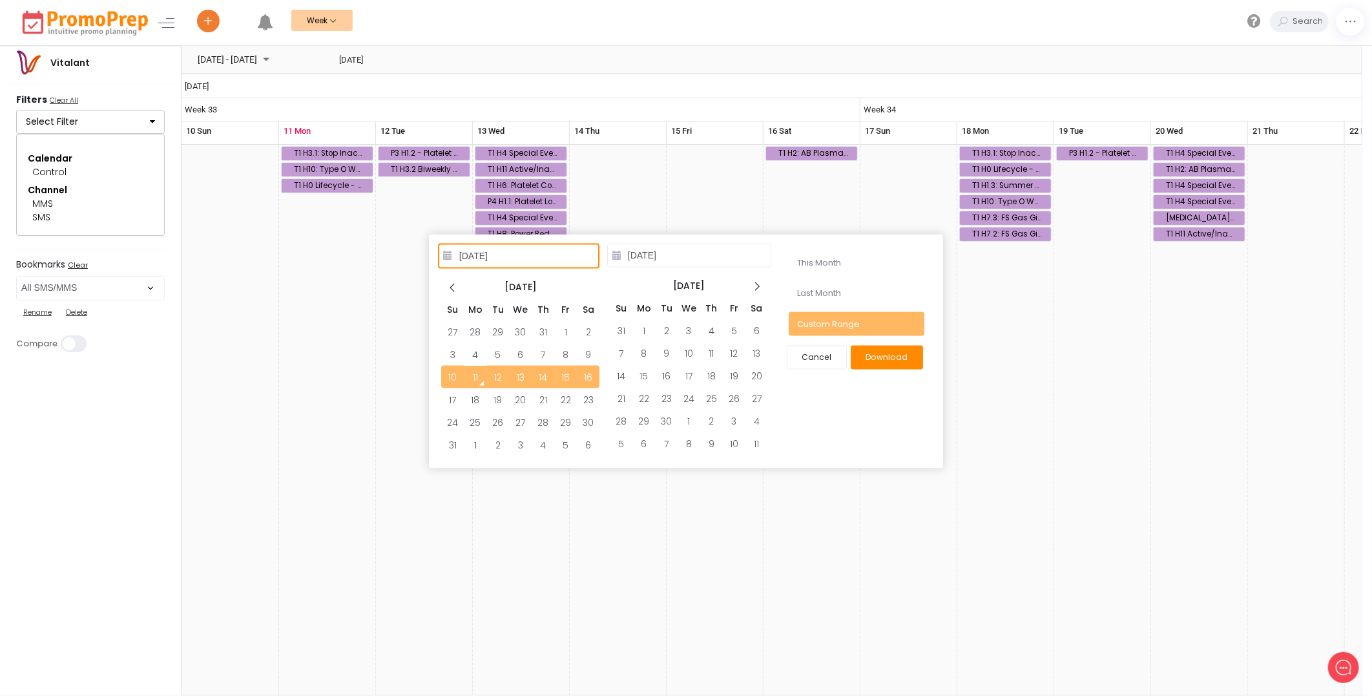
type input "08/11/2025"
click at [904, 356] on button "Download" at bounding box center [887, 358] width 72 height 24
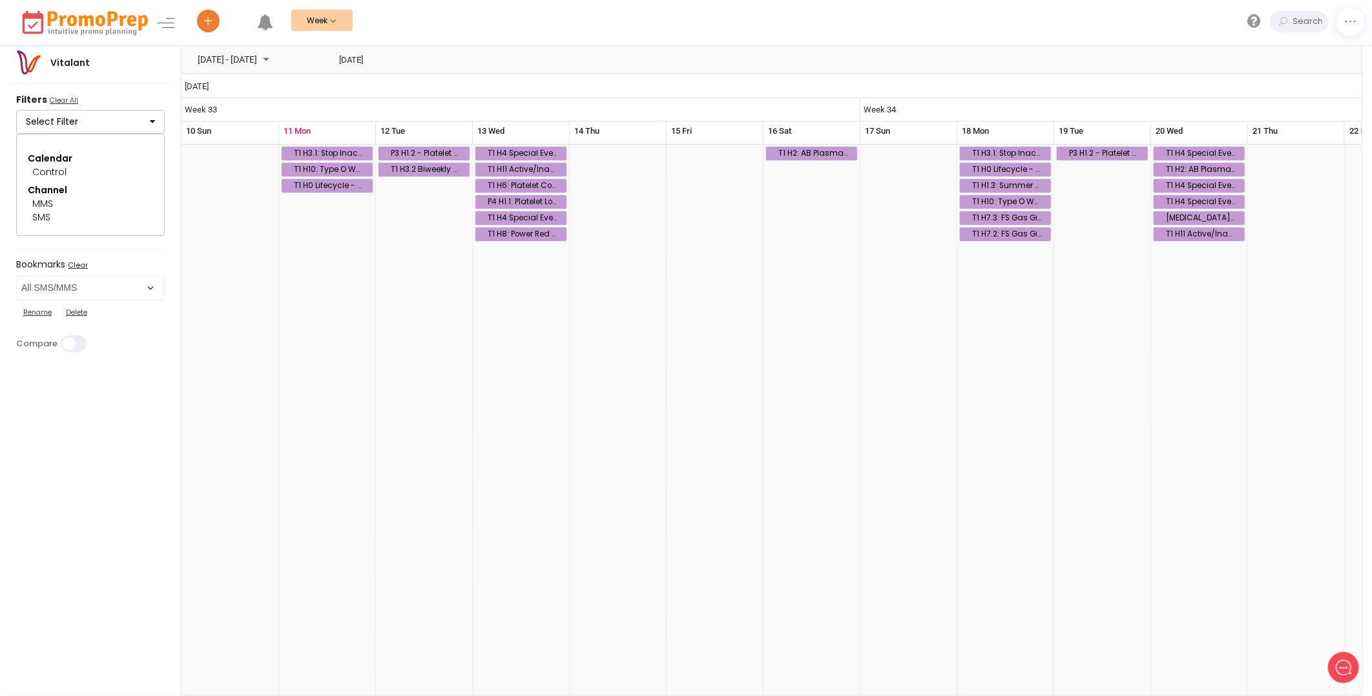
click at [342, 18] on button "Week" at bounding box center [321, 20] width 61 height 21
click at [321, 78] on link "Month" at bounding box center [336, 75] width 90 height 26
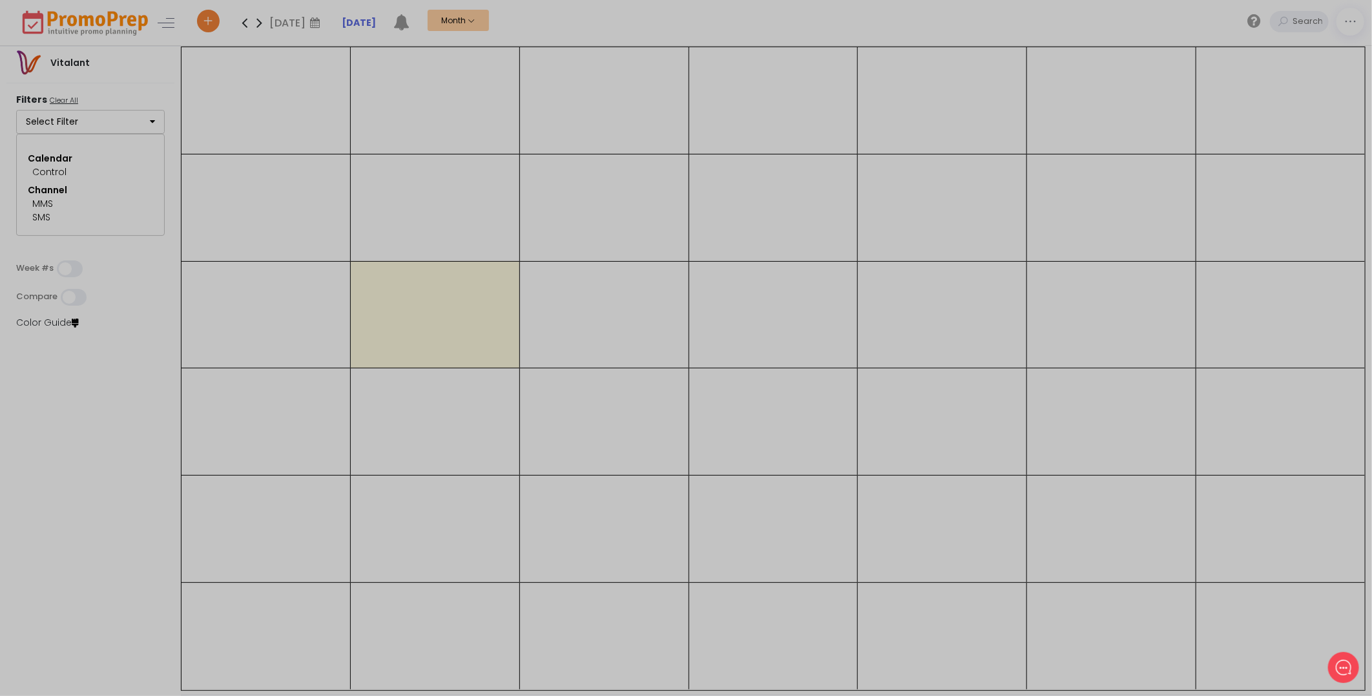
select select "262"
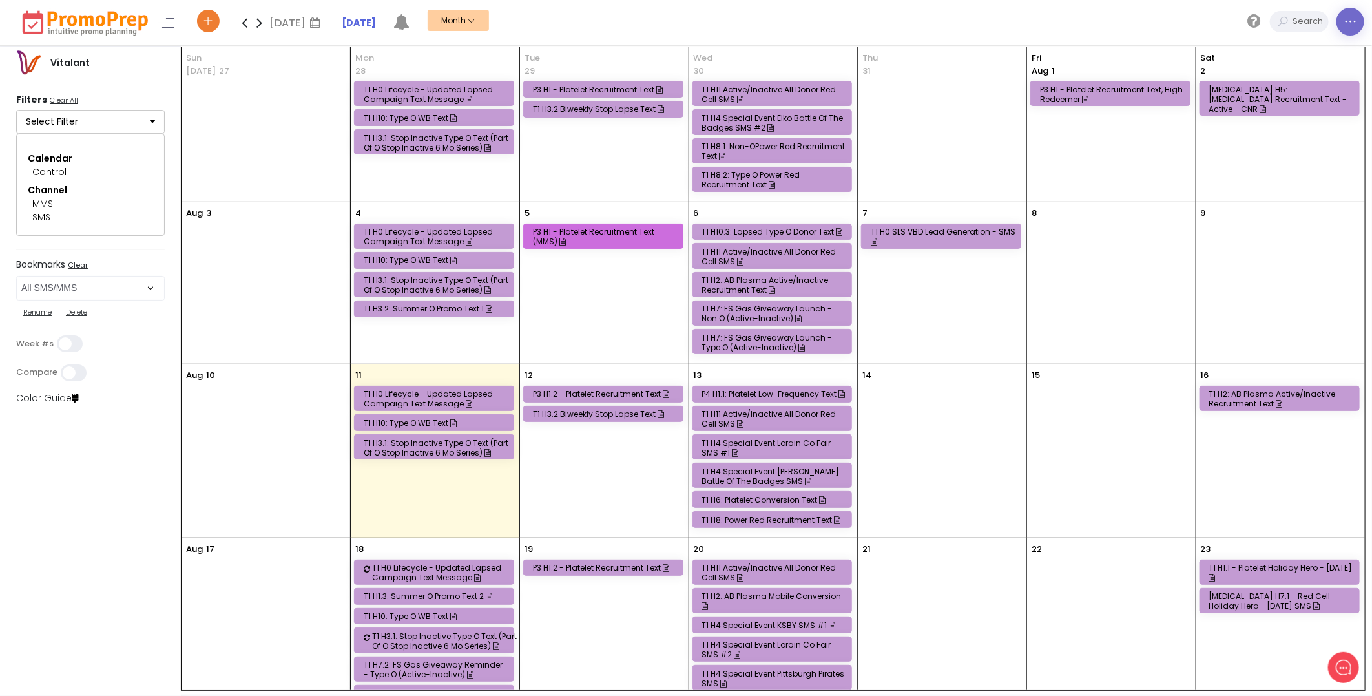
click at [1357, 22] on icon at bounding box center [1351, 22] width 14 height 0
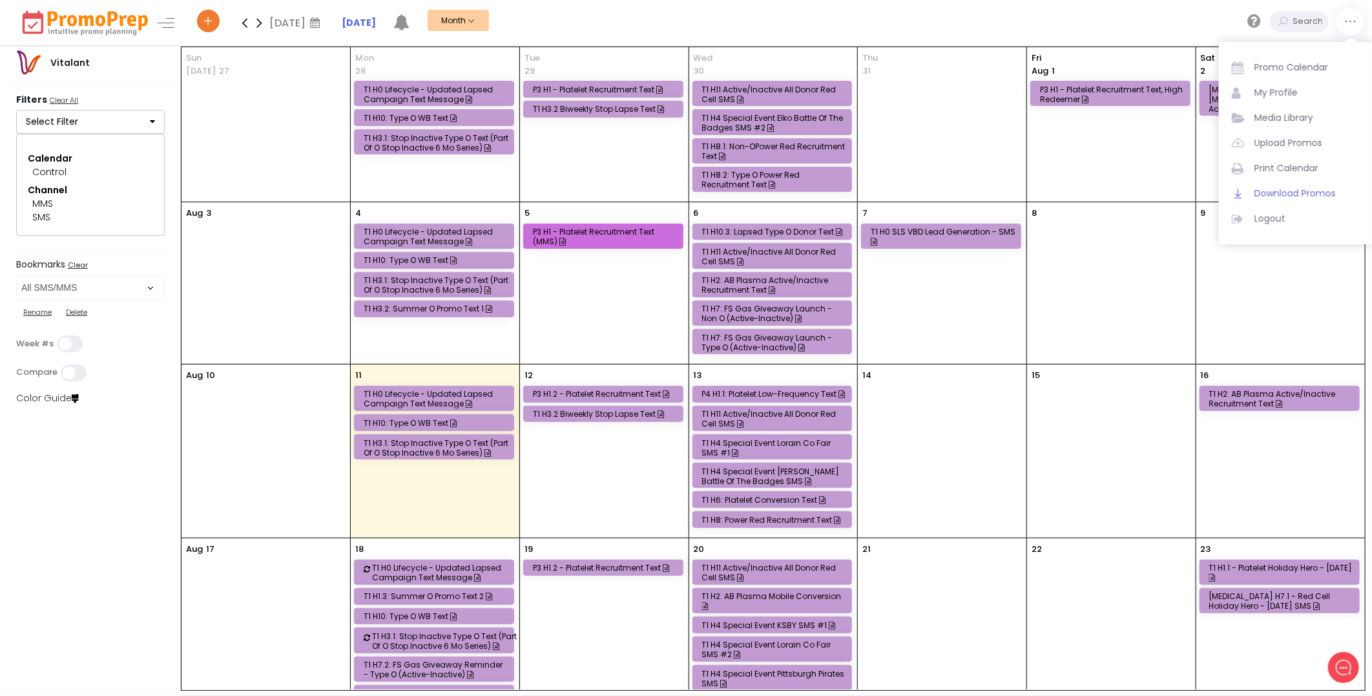
click at [1283, 192] on span "Download Promos" at bounding box center [1310, 194] width 110 height 14
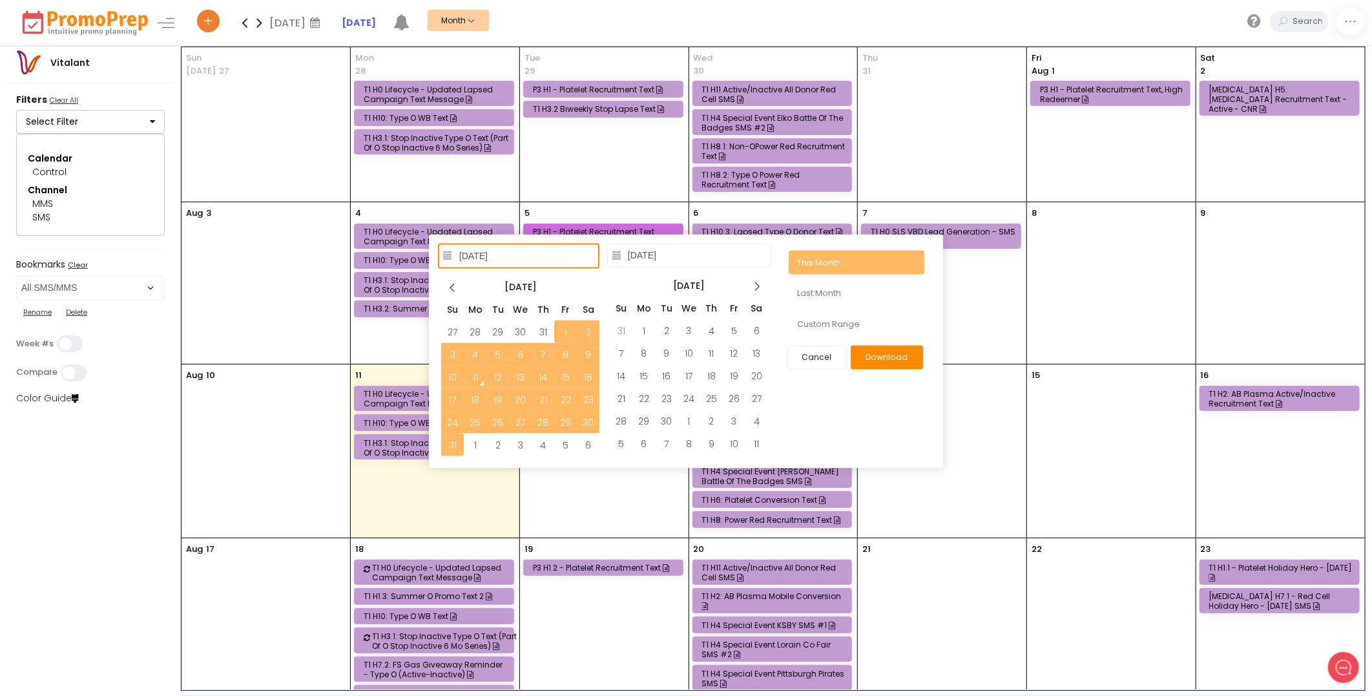
type input "08/11/2025"
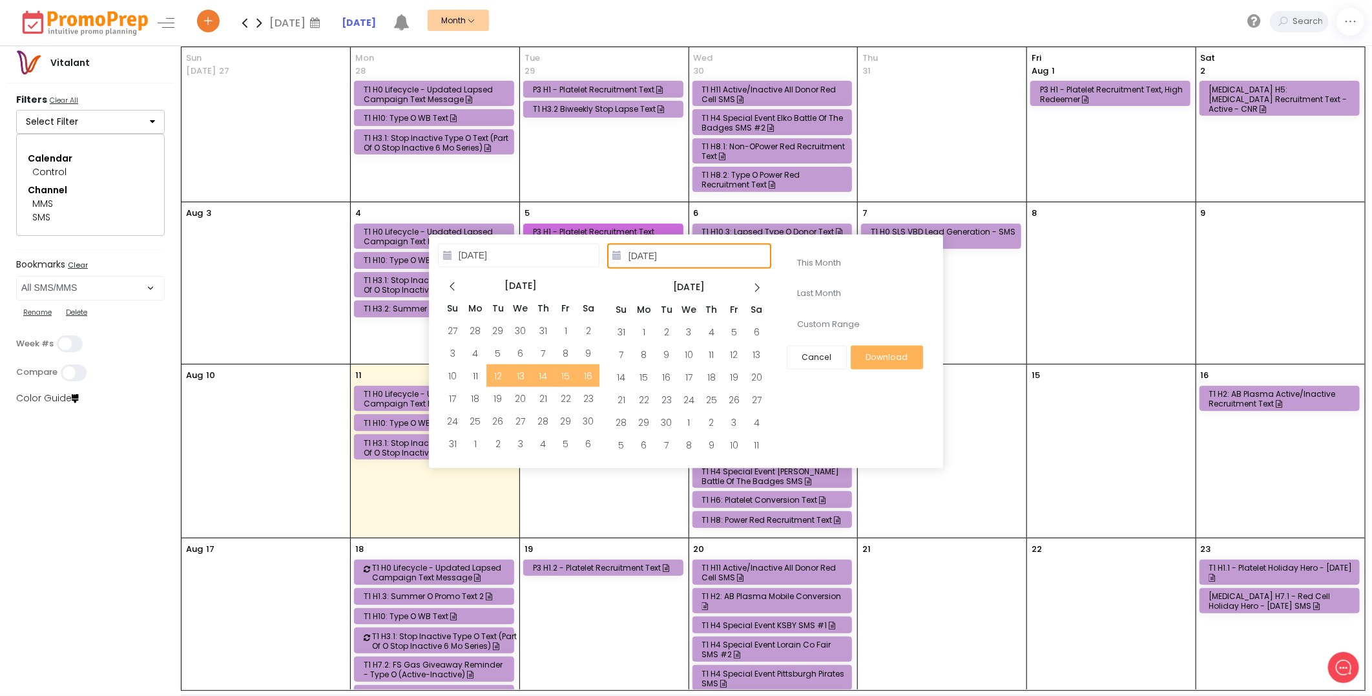
type input "08/16/2025"
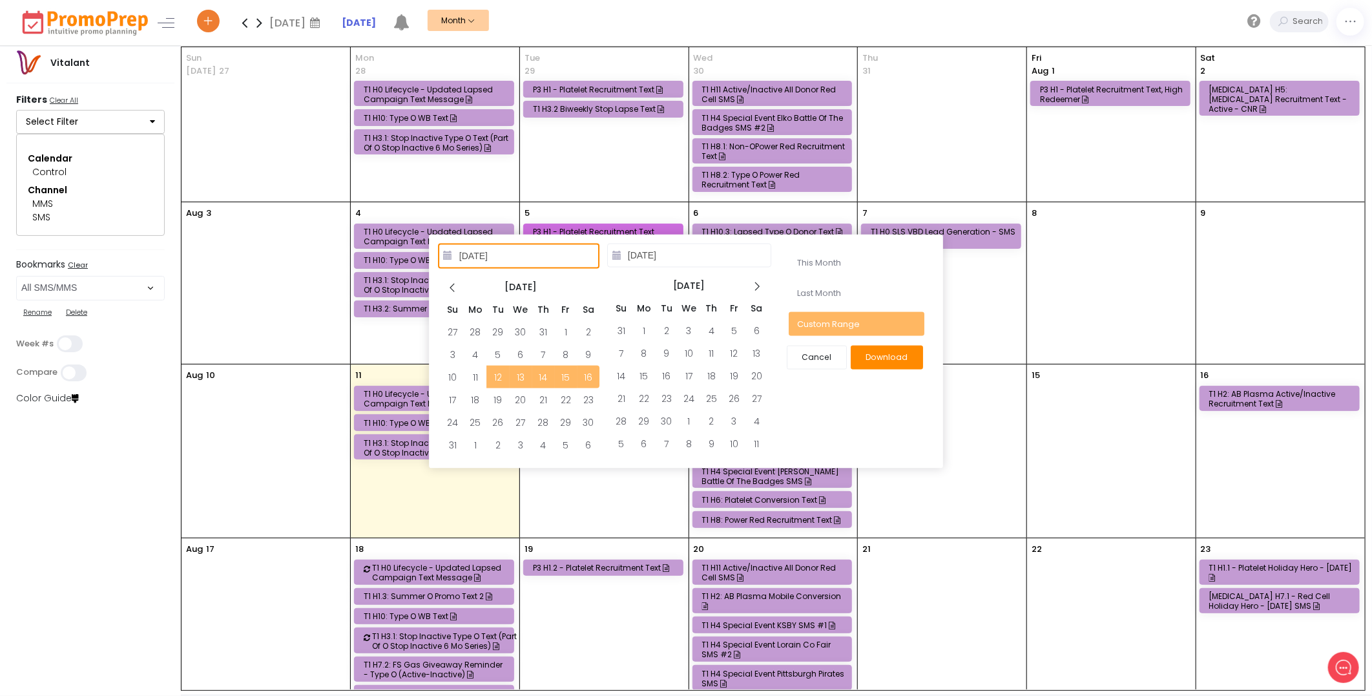
click at [899, 360] on button "Download" at bounding box center [887, 358] width 72 height 24
